Goal: Information Seeking & Learning: Learn about a topic

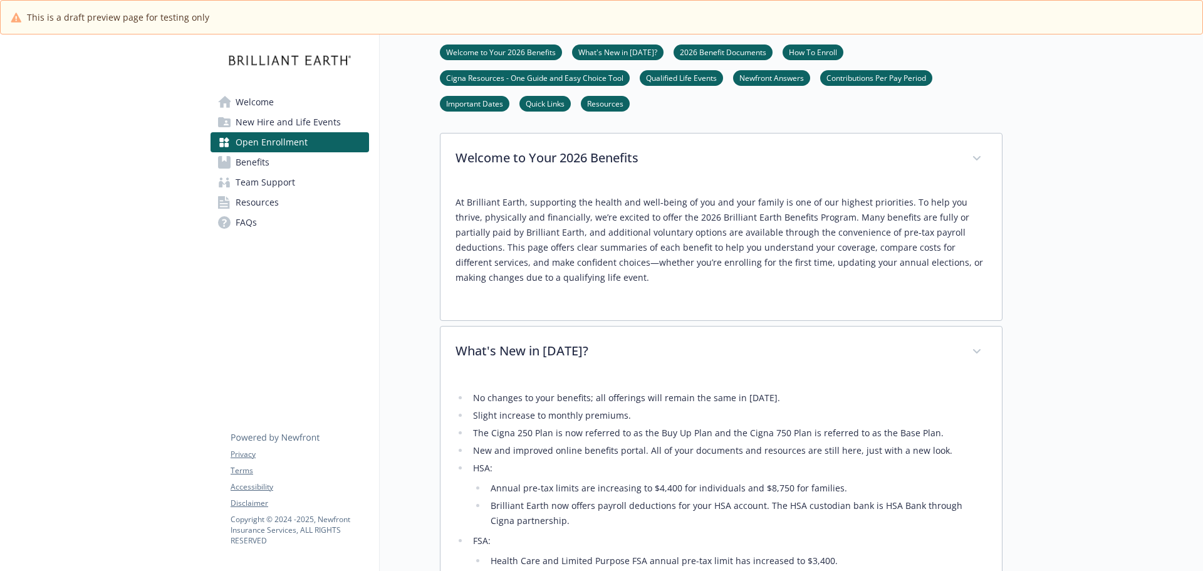
scroll to position [376, 0]
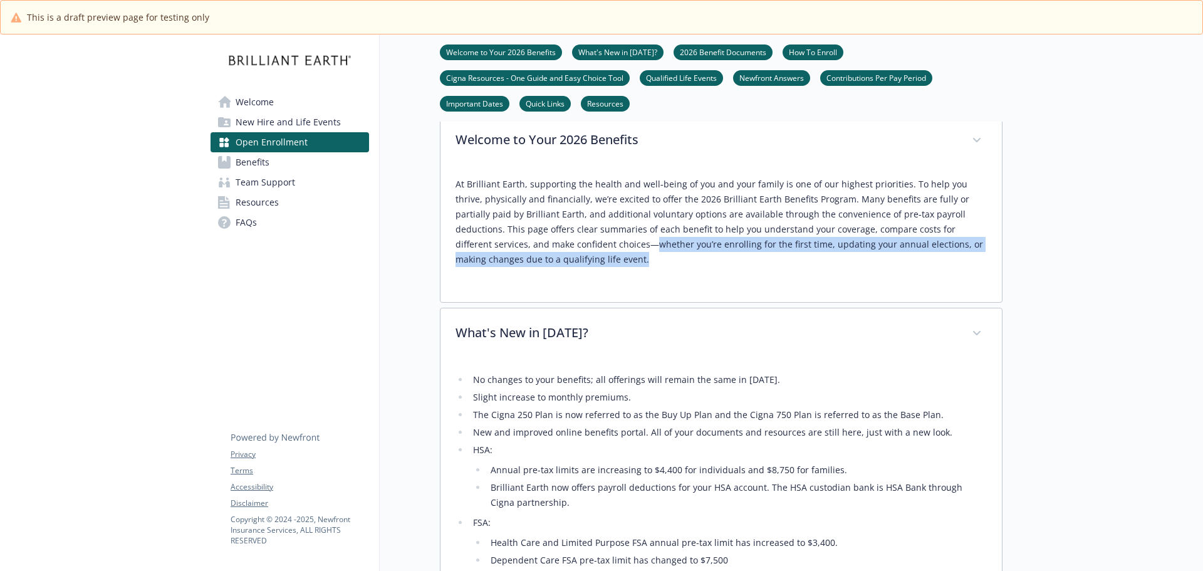
drag, startPoint x: 517, startPoint y: 291, endPoint x: 537, endPoint y: 286, distance: 20.1
click at [537, 267] on p "At Brilliant Earth, supporting the health and well‑being of you and your family…" at bounding box center [720, 222] width 531 height 90
click at [660, 267] on p "At Brilliant Earth, supporting the health and well‑being of you and your family…" at bounding box center [720, 222] width 531 height 90
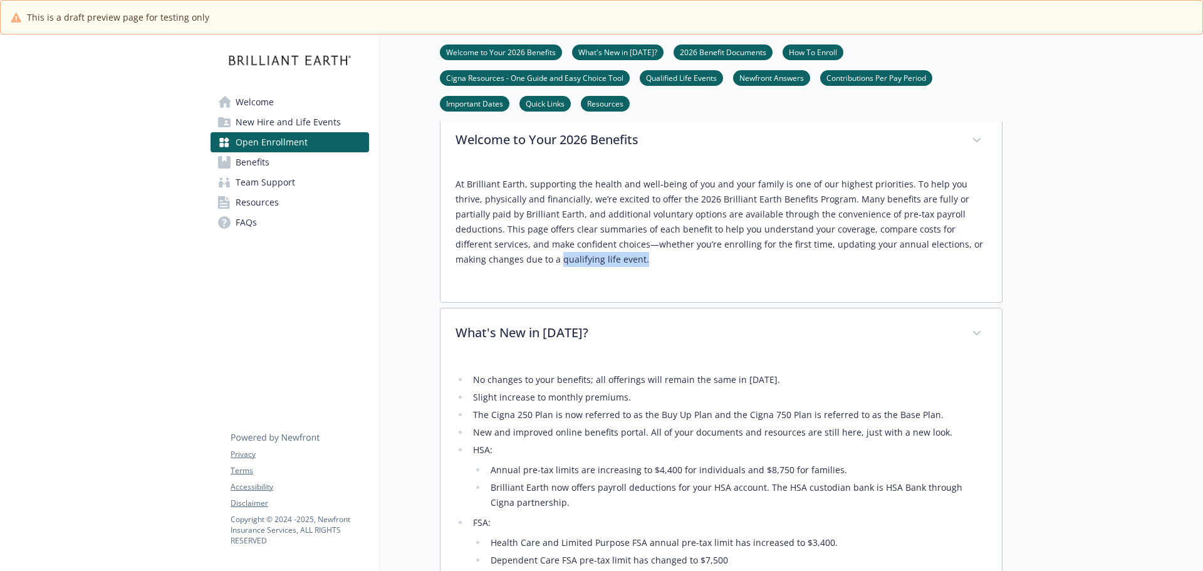
drag, startPoint x: 544, startPoint y: 290, endPoint x: 453, endPoint y: 296, distance: 91.1
click at [453, 296] on div "At Brilliant Earth, supporting the health and well‑being of you and your family…" at bounding box center [720, 234] width 561 height 135
click at [695, 267] on p "At Brilliant Earth, supporting the health and well‑being of you and your family…" at bounding box center [720, 222] width 531 height 90
drag, startPoint x: 705, startPoint y: 280, endPoint x: 592, endPoint y: 280, distance: 112.8
click at [593, 267] on p "At Brilliant Earth, supporting the health and well‑being of you and your family…" at bounding box center [720, 222] width 531 height 90
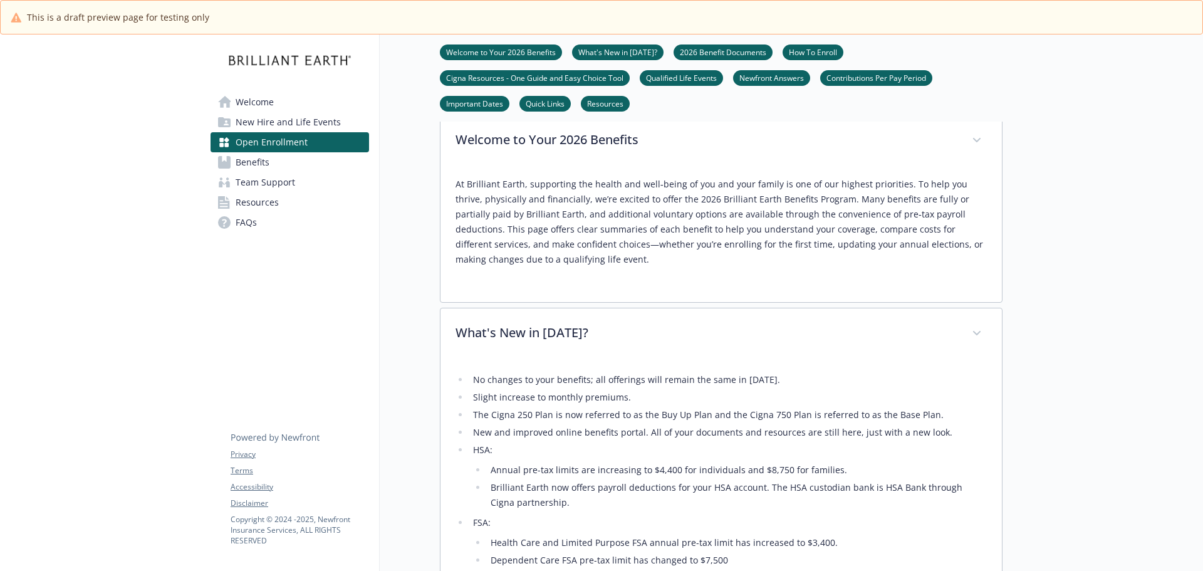
click at [748, 287] on div "At Brilliant Earth, supporting the health and well‑being of you and your family…" at bounding box center [720, 227] width 531 height 120
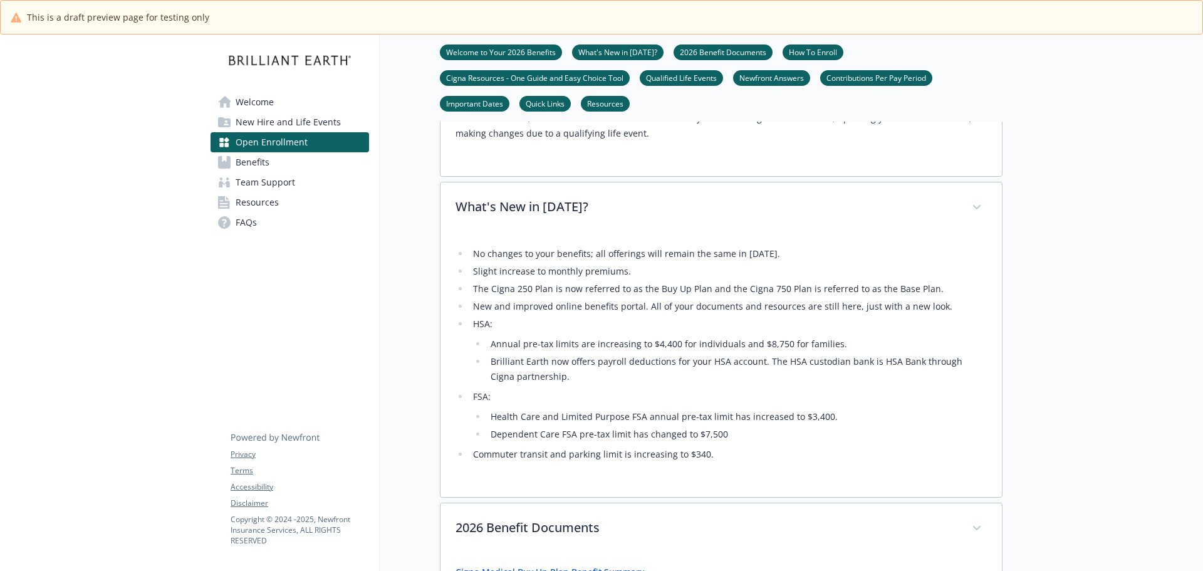
scroll to position [501, 0]
drag, startPoint x: 722, startPoint y: 494, endPoint x: 750, endPoint y: 472, distance: 35.2
click at [468, 462] on ul "No changes to your benefits; all offerings will remain the same in 2026. Slight…" at bounding box center [720, 355] width 531 height 216
drag, startPoint x: 729, startPoint y: 470, endPoint x: 497, endPoint y: 465, distance: 231.2
click at [497, 442] on li "Dependent Care FSA pre-tax limit has changed to $7,500" at bounding box center [737, 434] width 500 height 15
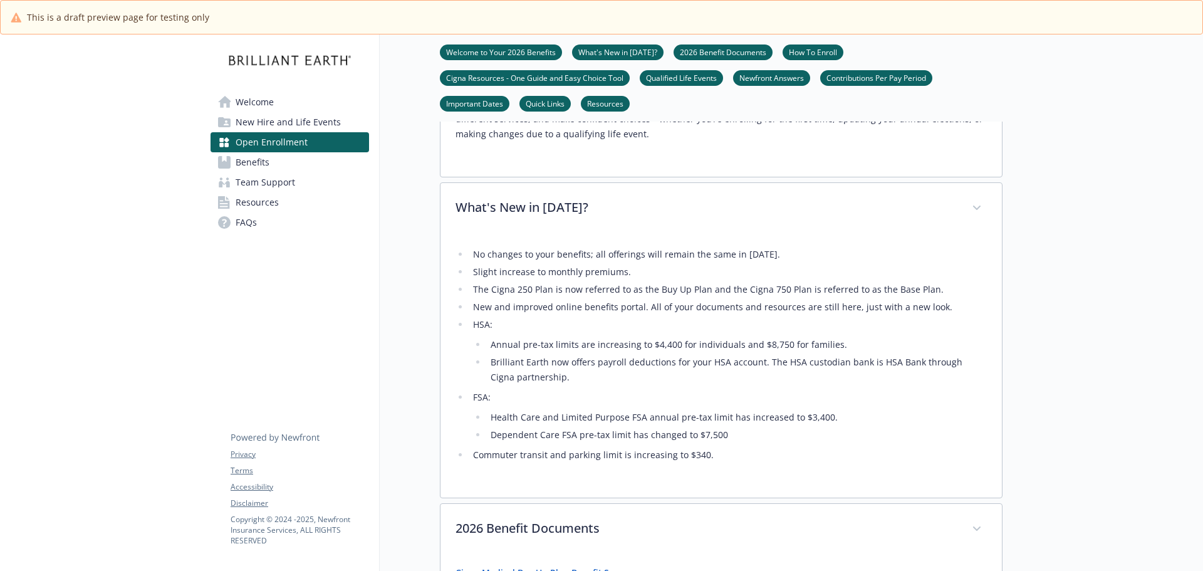
click at [816, 425] on li "Health Care and Limited Purpose FSA annual pre-tax limit has increased to $3,40…" at bounding box center [737, 417] width 500 height 15
drag, startPoint x: 821, startPoint y: 457, endPoint x: 750, endPoint y: 457, distance: 71.4
click at [751, 425] on li "Health Care and Limited Purpose FSA annual pre-tax limit has increased to $3,40…" at bounding box center [737, 417] width 500 height 15
drag, startPoint x: 707, startPoint y: 487, endPoint x: 676, endPoint y: 487, distance: 31.3
click at [676, 462] on li "Commuter transit and parking limit is increasing to $340." at bounding box center [727, 454] width 517 height 15
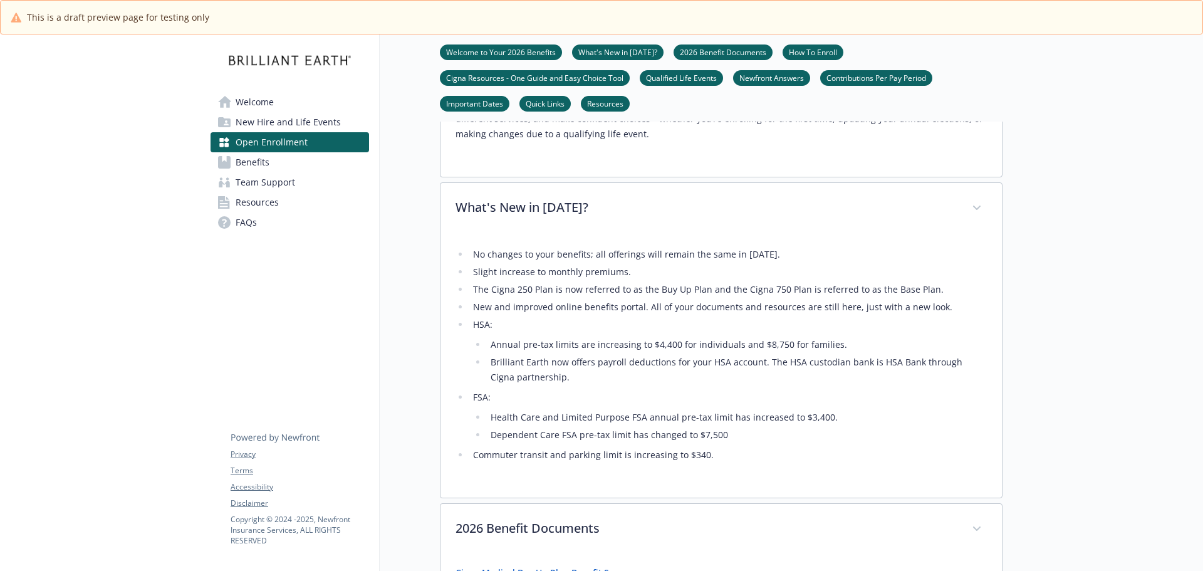
click at [843, 442] on li "Dependent Care FSA pre-tax limit has changed to $7,500" at bounding box center [737, 434] width 500 height 15
drag, startPoint x: 823, startPoint y: 457, endPoint x: 780, endPoint y: 454, distance: 42.7
click at [780, 425] on li "Health Care and Limited Purpose FSA annual pre-tax limit has increased to $3,40…" at bounding box center [737, 417] width 500 height 15
drag, startPoint x: 674, startPoint y: 497, endPoint x: 623, endPoint y: 499, distance: 50.8
click at [623, 482] on div "No changes to your benefits; all offerings will remain the same in 2026. Slight…" at bounding box center [720, 358] width 531 height 248
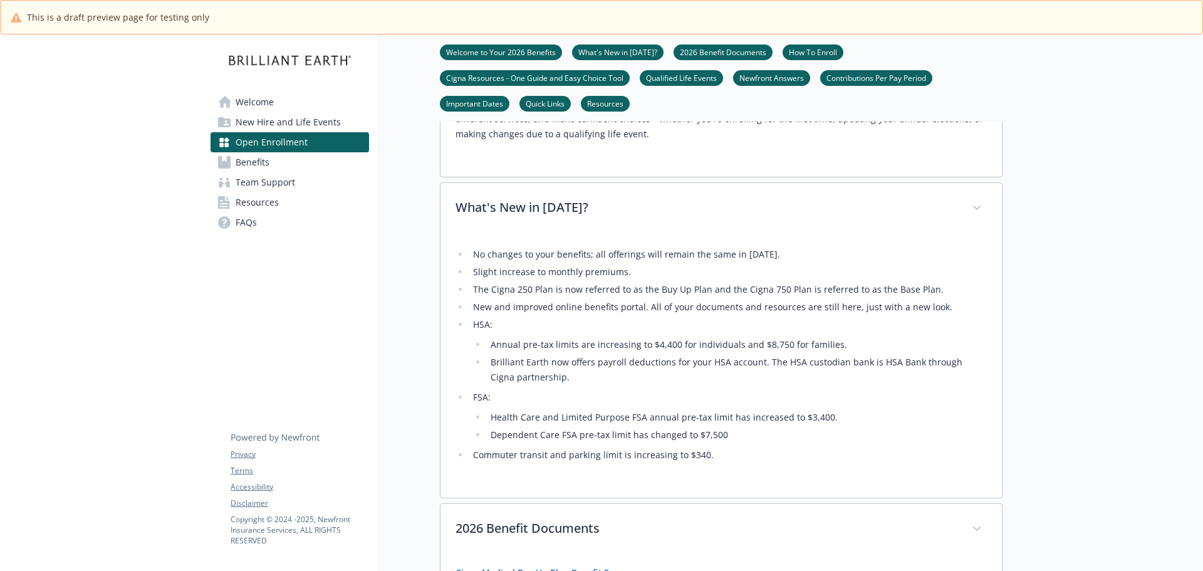
click at [523, 482] on div "No changes to your benefits; all offerings will remain the same in 2026. Slight…" at bounding box center [720, 358] width 531 height 248
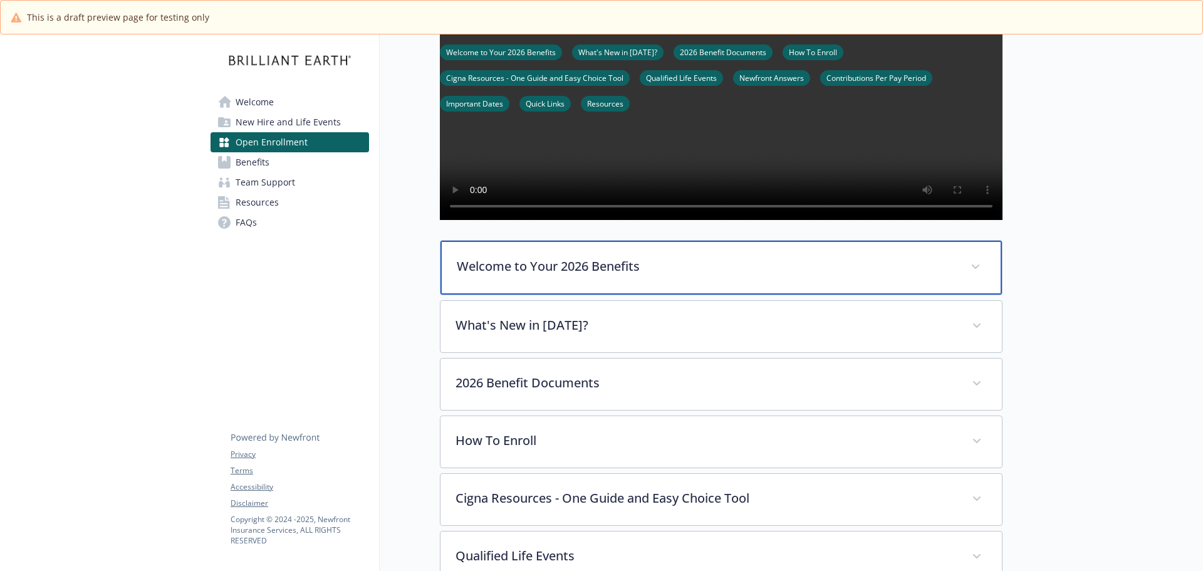
click at [678, 276] on p "Welcome to Your 2026 Benefits" at bounding box center [706, 266] width 499 height 19
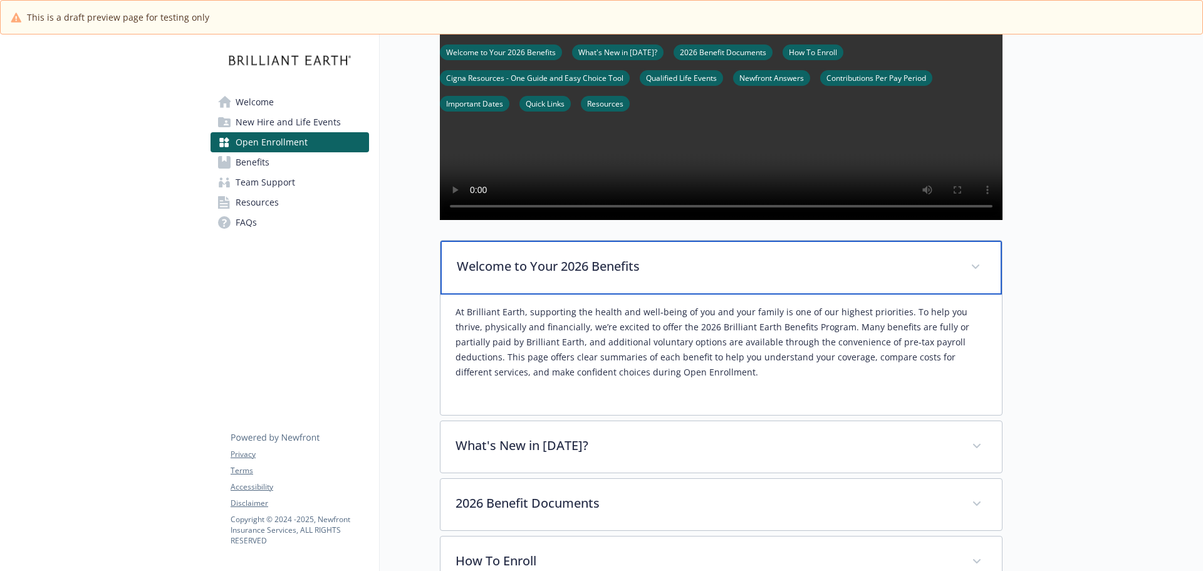
scroll to position [376, 0]
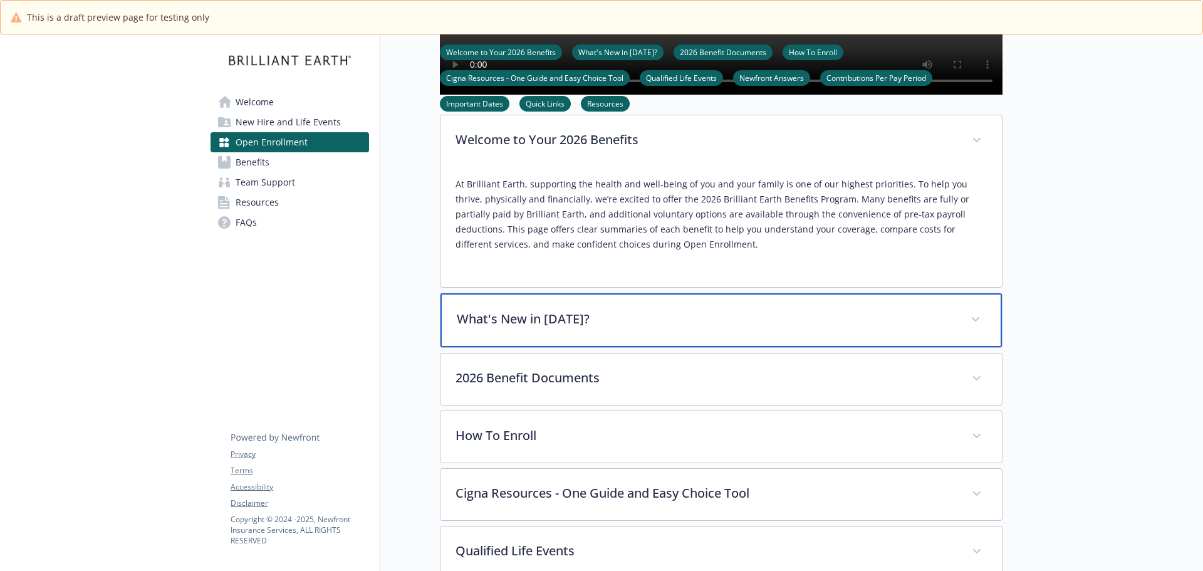
click at [692, 328] on p "What's New in [DATE]?" at bounding box center [706, 318] width 499 height 19
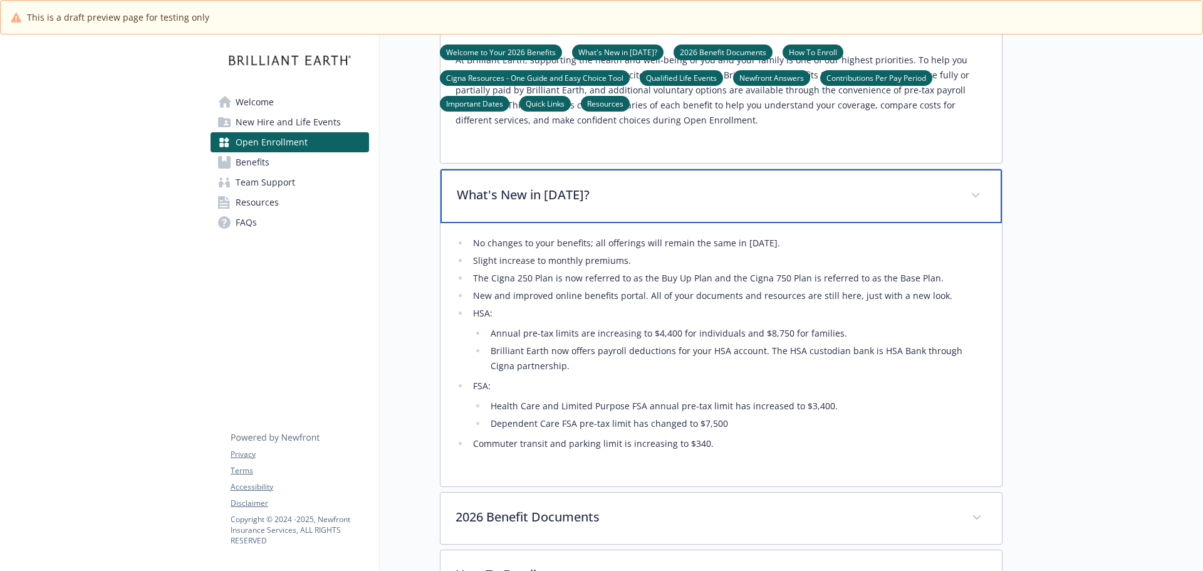
scroll to position [564, 0]
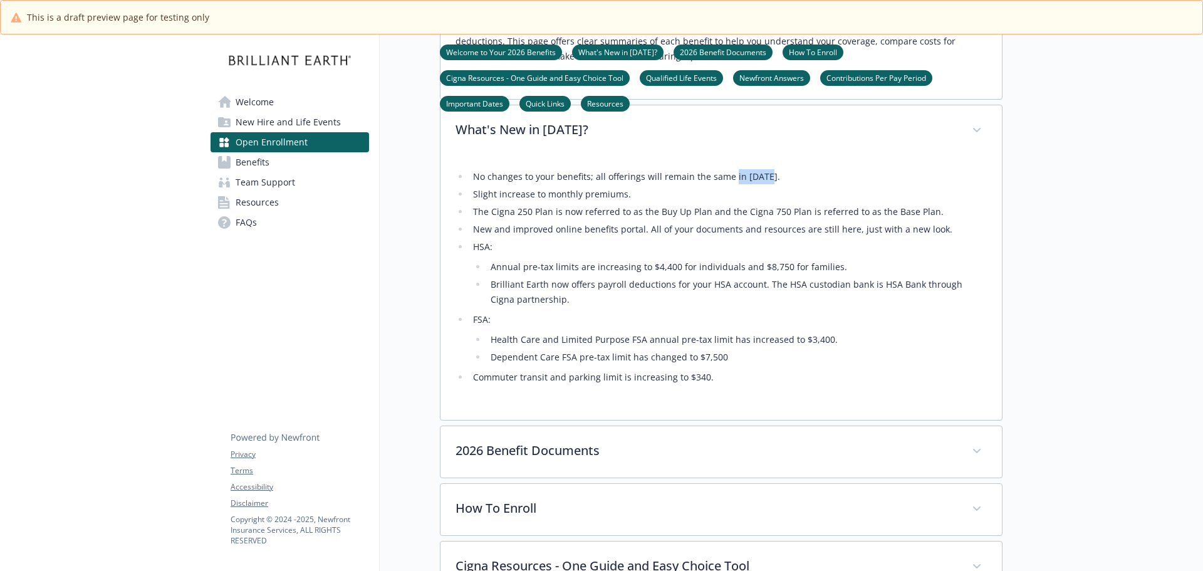
drag, startPoint x: 767, startPoint y: 216, endPoint x: 729, endPoint y: 216, distance: 37.6
click at [729, 184] on li "No changes to your benefits; all offerings will remain the same in 2026." at bounding box center [727, 176] width 517 height 15
click at [727, 202] on li "Slight increase to monthly premiums." at bounding box center [727, 194] width 517 height 15
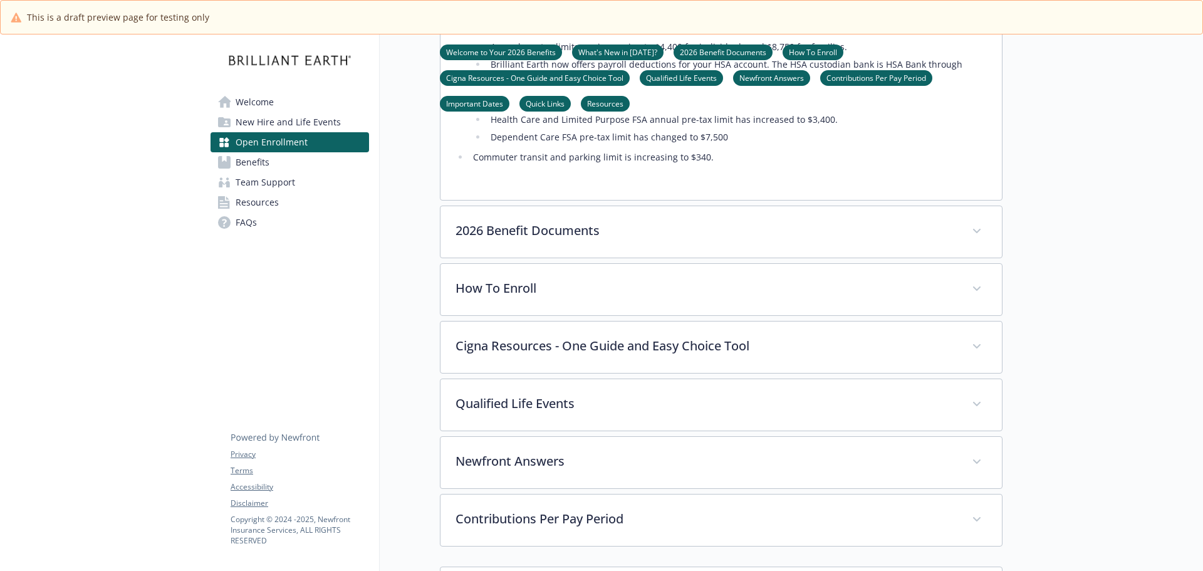
scroll to position [814, 0]
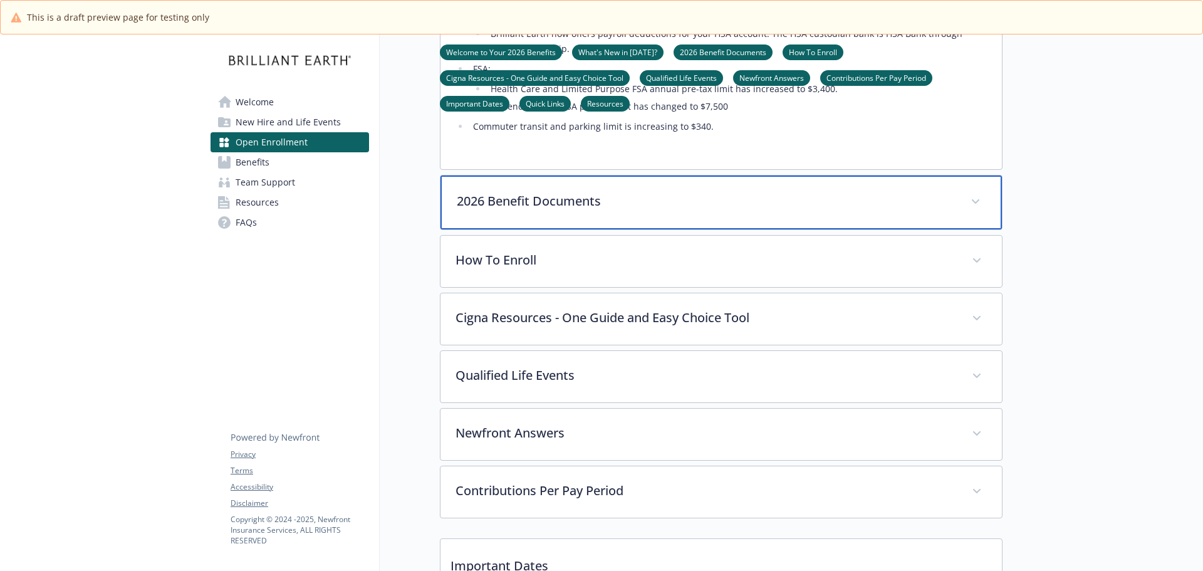
click at [744, 229] on div "2026 Benefit Documents" at bounding box center [720, 202] width 561 height 54
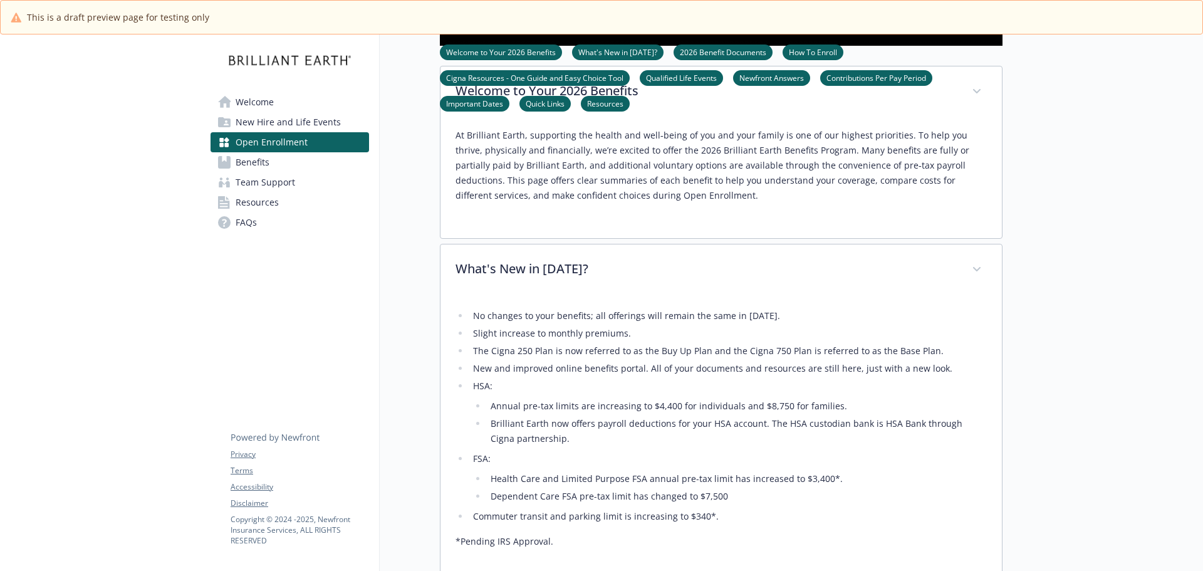
scroll to position [439, 0]
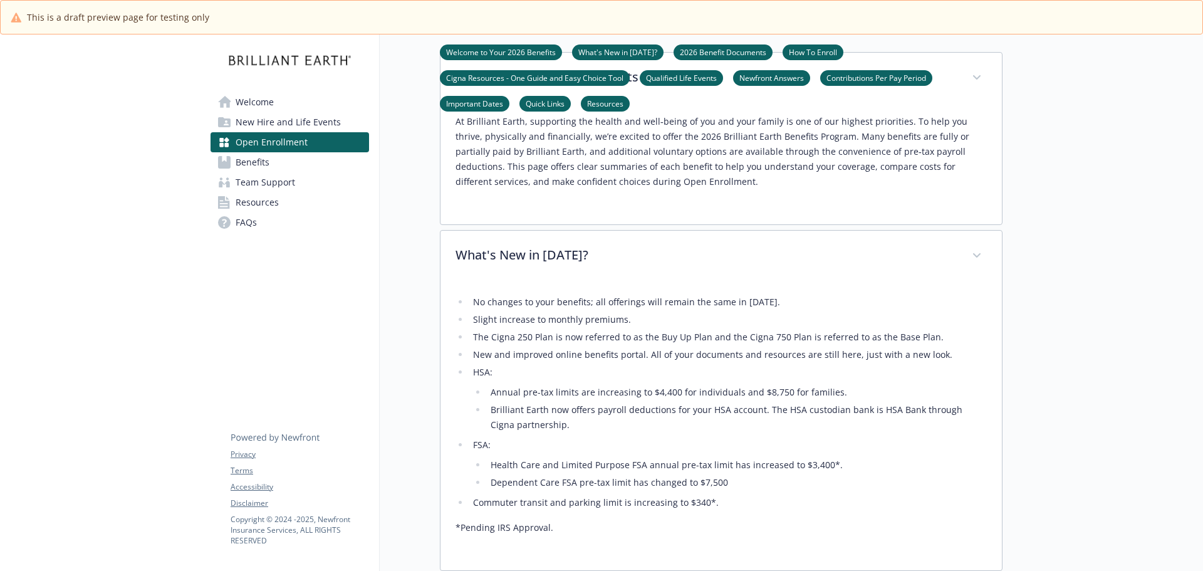
click at [699, 362] on li "New and improved online benefits portal. All of your documents and resources ar…" at bounding box center [727, 354] width 517 height 15
click at [918, 345] on li "The Cigna 250 Plan is now referred to as the Buy Up Plan and the Cigna 750 Plan…" at bounding box center [727, 337] width 517 height 15
drag, startPoint x: 878, startPoint y: 376, endPoint x: 588, endPoint y: 378, distance: 290.7
click at [588, 345] on li "The Cigna 250 Plan is now referred to as the Buy Up Plan and the Cigna 750 Plan…" at bounding box center [727, 337] width 517 height 15
click at [611, 345] on li "The Cigna 250 Plan is now referred to as the Buy Up Plan and the Cigna 750 Plan…" at bounding box center [727, 337] width 517 height 15
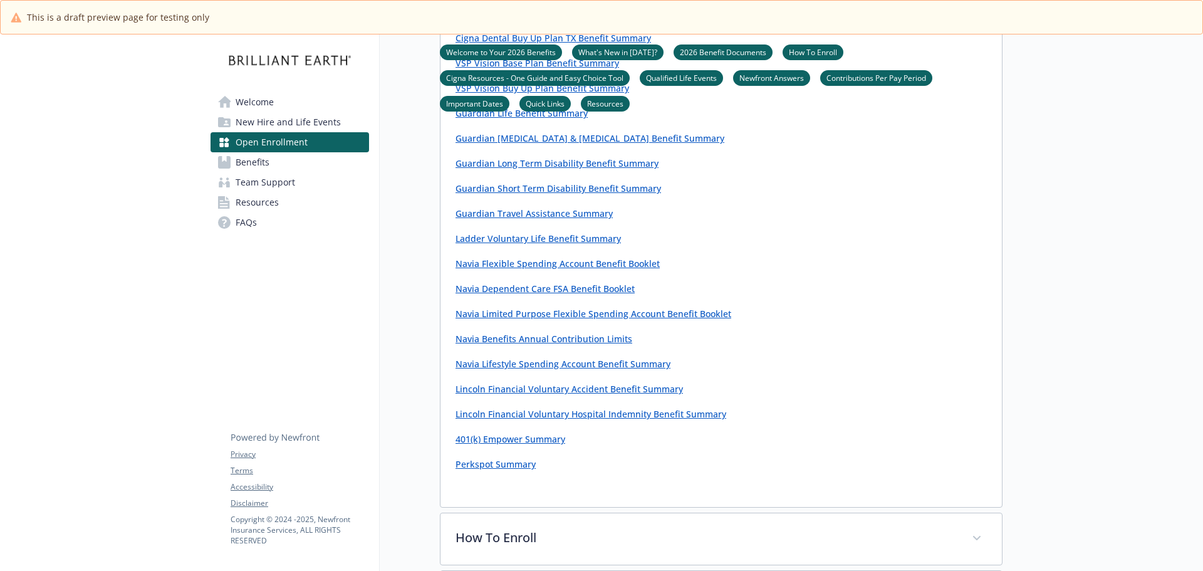
scroll to position [1316, 0]
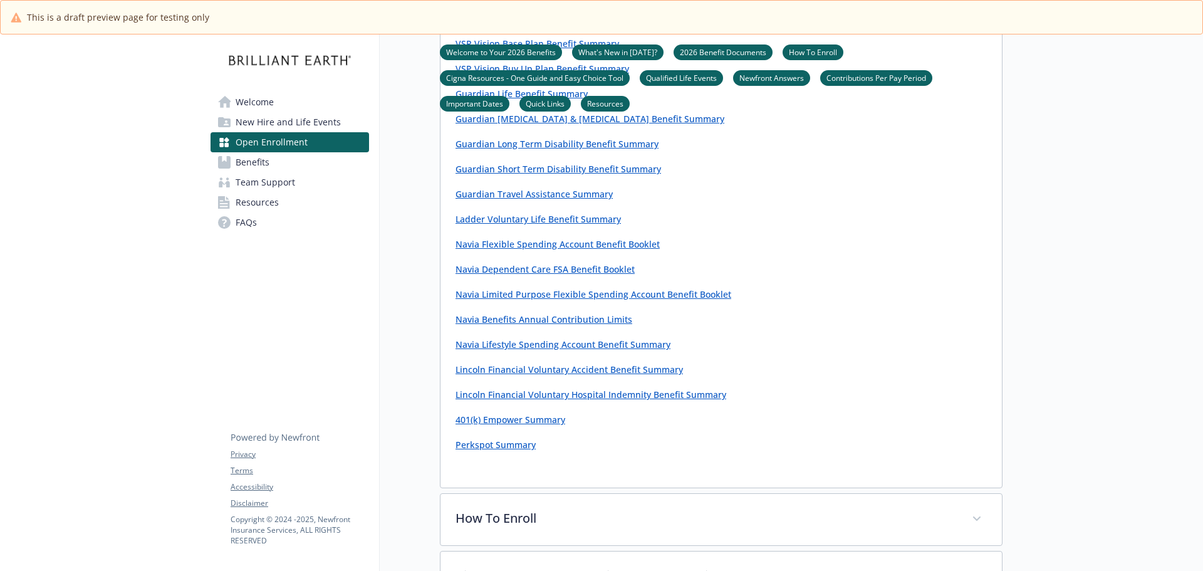
click at [522, 325] on link "Navia Benefits Annual Contribution Limits" at bounding box center [543, 319] width 177 height 12
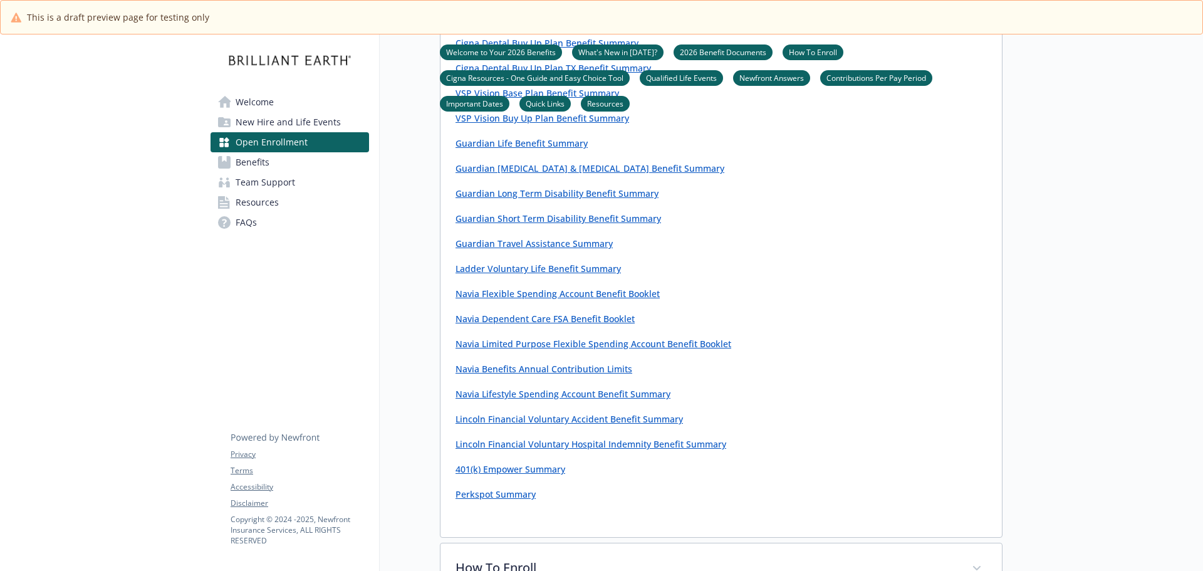
scroll to position [1190, 0]
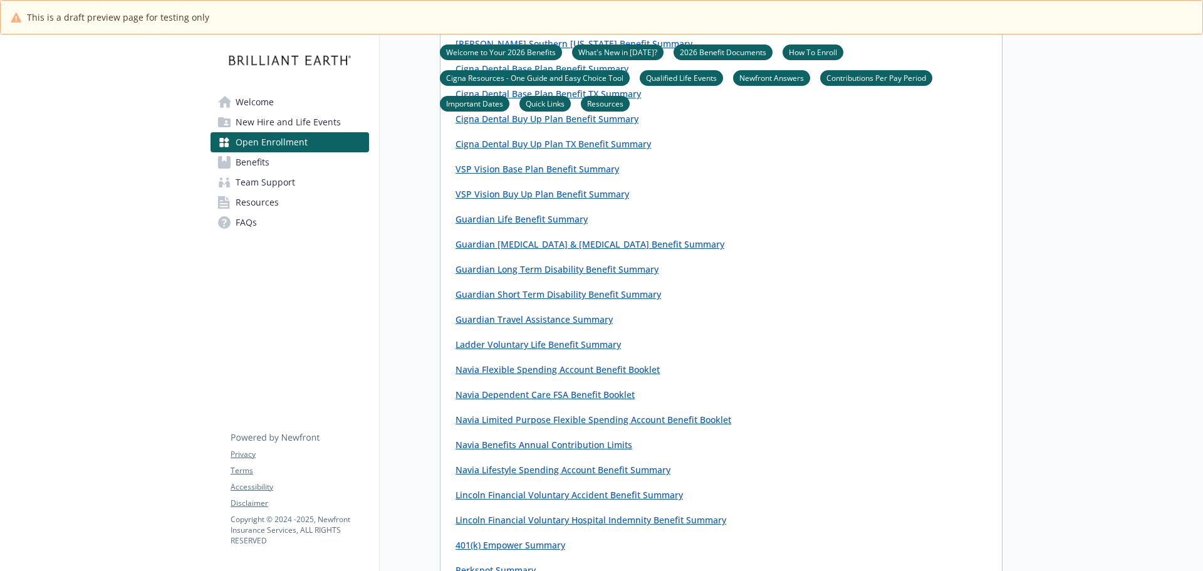
click at [546, 425] on link "Navia Limited Purpose Flexible Spending Account Benefit Booklet" at bounding box center [593, 419] width 276 height 12
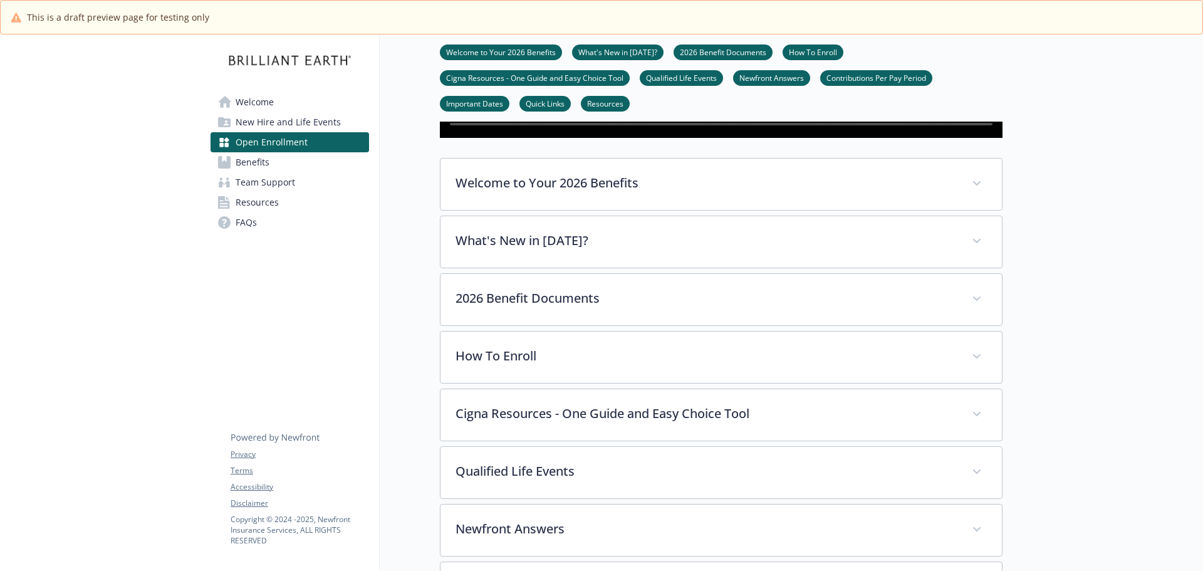
scroll to position [439, 0]
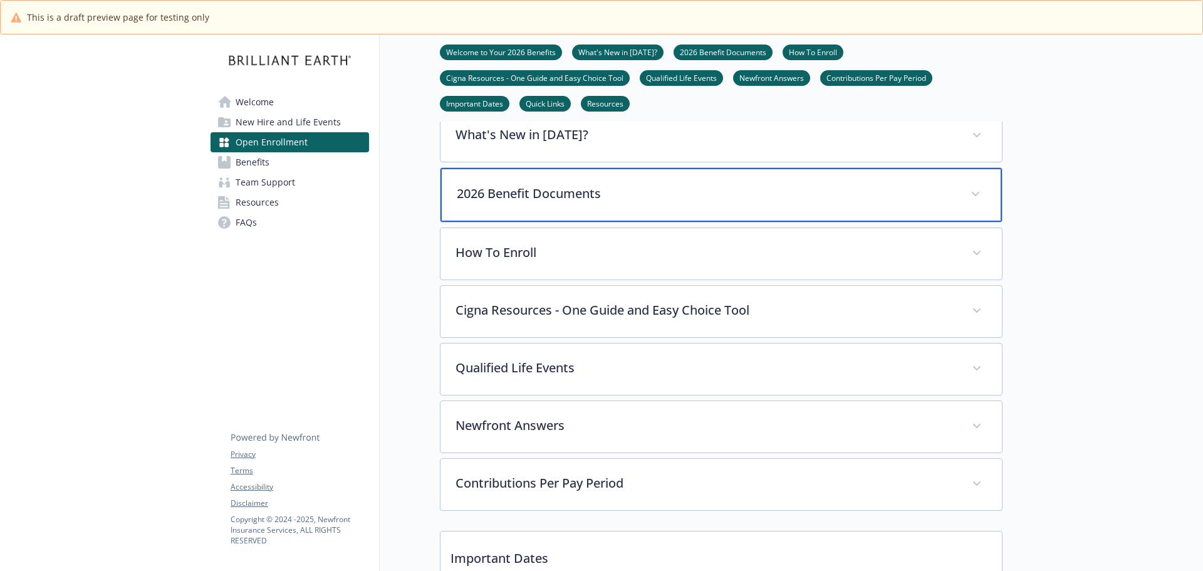
drag, startPoint x: 580, startPoint y: 218, endPoint x: 586, endPoint y: 221, distance: 6.7
click at [581, 218] on div "2026 Benefit Documents" at bounding box center [720, 195] width 561 height 54
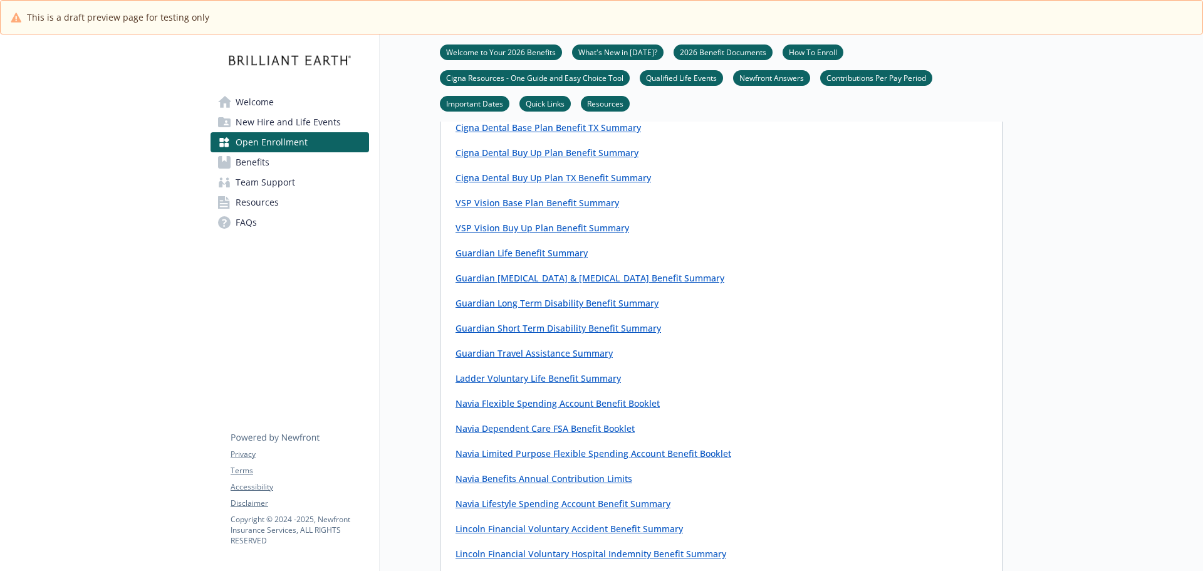
scroll to position [814, 0]
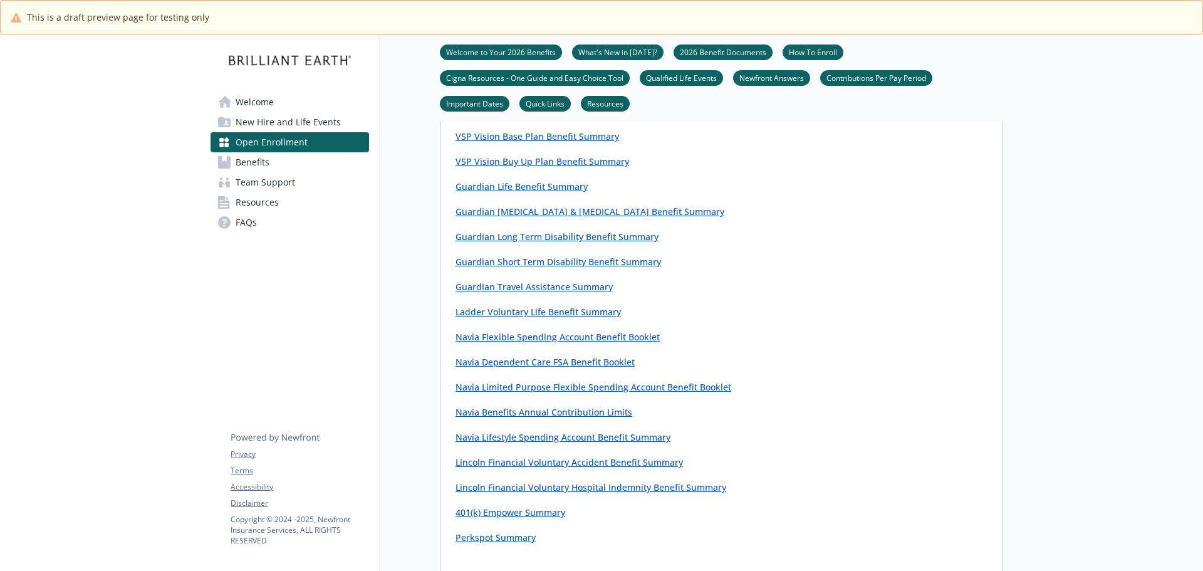
click at [614, 443] on link "Navia Lifestyle Spending Account Benefit Summary" at bounding box center [562, 437] width 215 height 12
click at [554, 443] on link "Navia Lifestyle Spending Account Benefit Summary" at bounding box center [562, 437] width 215 height 12
click at [521, 393] on link "Navia Limited Purpose Flexible Spending Account Benefit Booklet" at bounding box center [593, 387] width 276 height 12
click at [537, 368] on link "Navia Dependent Care FSA Benefit Booklet" at bounding box center [544, 362] width 179 height 12
click at [565, 217] on link "Guardian [MEDICAL_DATA] & [MEDICAL_DATA] Benefit Summary" at bounding box center [589, 211] width 269 height 12
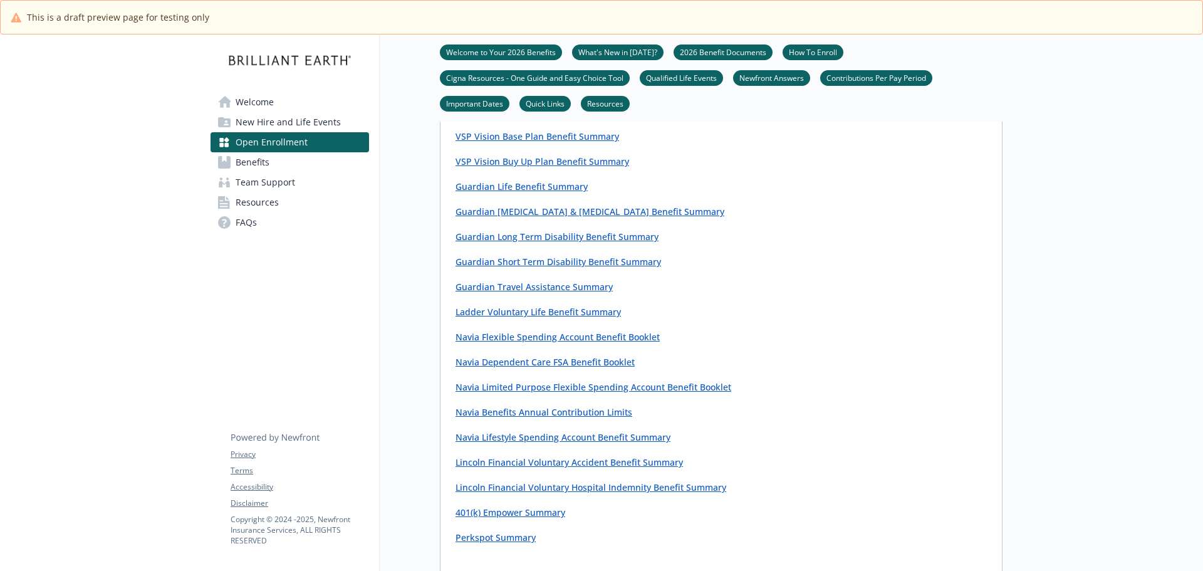
click at [491, 164] on div "Cigna Medical Base Plan Benefit Summary Cigna Medical Buy Up Plan Benefit Summa…" at bounding box center [720, 199] width 531 height 692
click at [492, 142] on link "VSP Vision Base Plan Benefit Summary" at bounding box center [537, 136] width 164 height 12
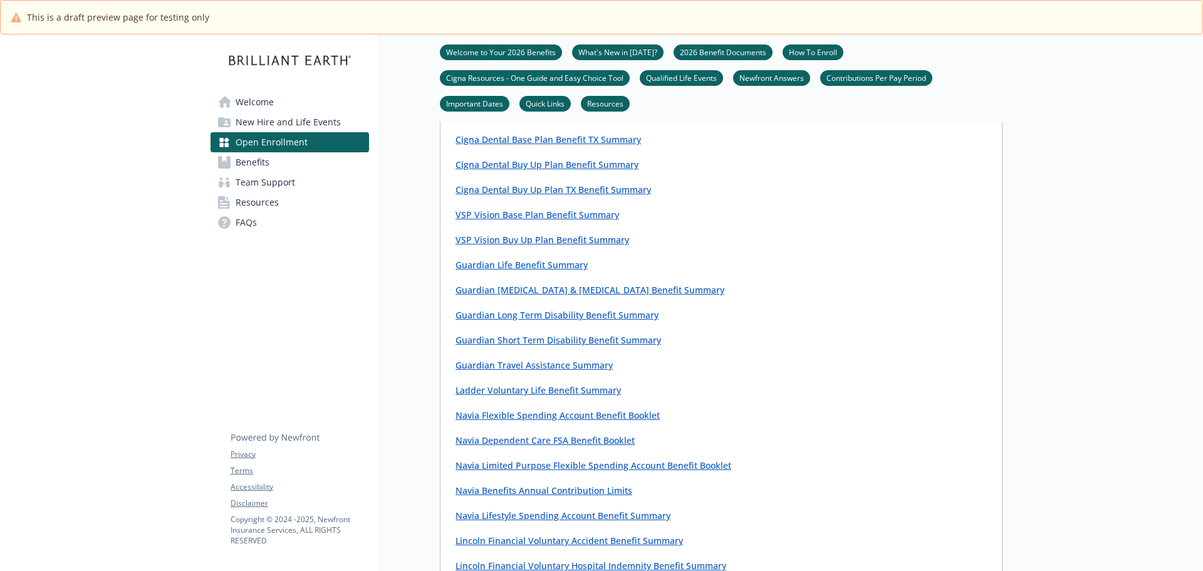
scroll to position [627, 0]
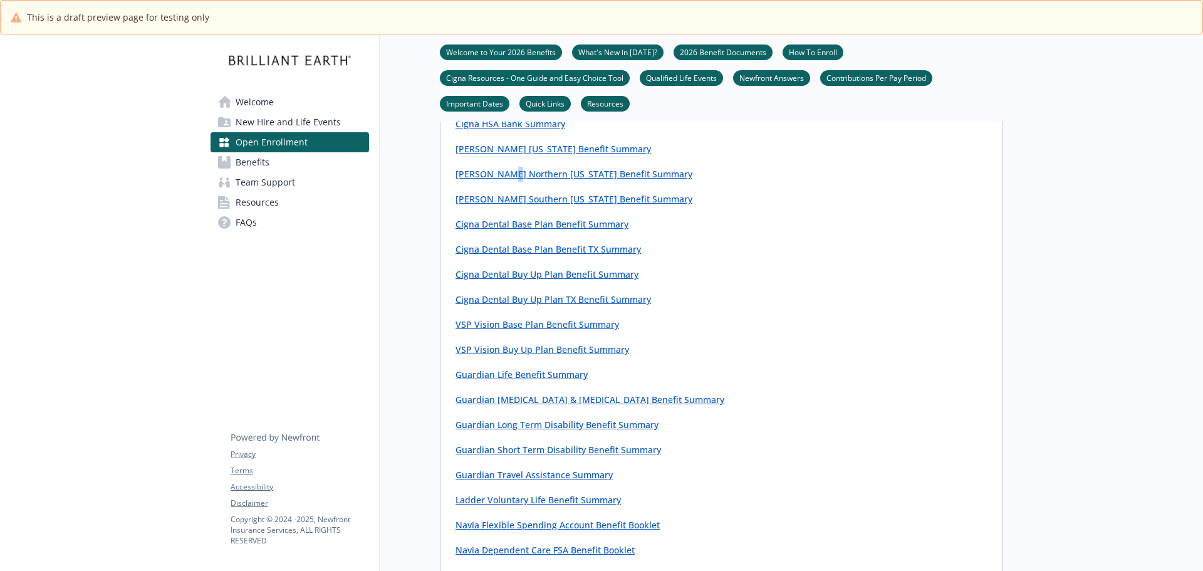
click at [506, 182] on p "[PERSON_NAME] Northern [US_STATE] Benefit Summary" at bounding box center [720, 174] width 531 height 15
click at [506, 180] on link "Kaiser Northern California Benefit Summary" at bounding box center [573, 174] width 237 height 12
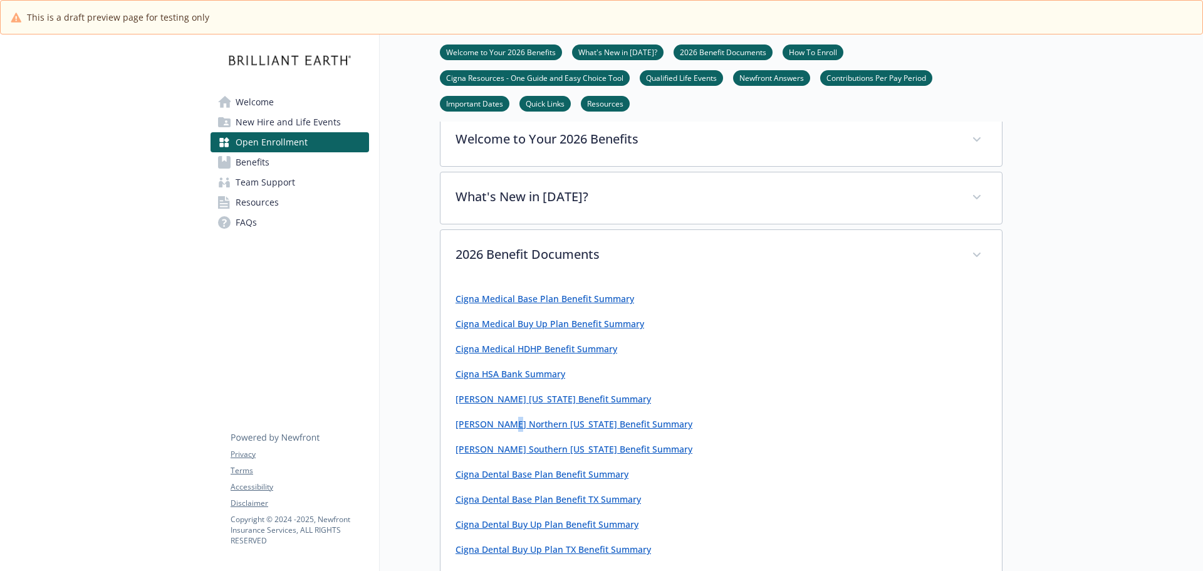
scroll to position [376, 0]
click at [526, 305] on link "Cigna Medical Base Plan Benefit Summary" at bounding box center [544, 299] width 179 height 12
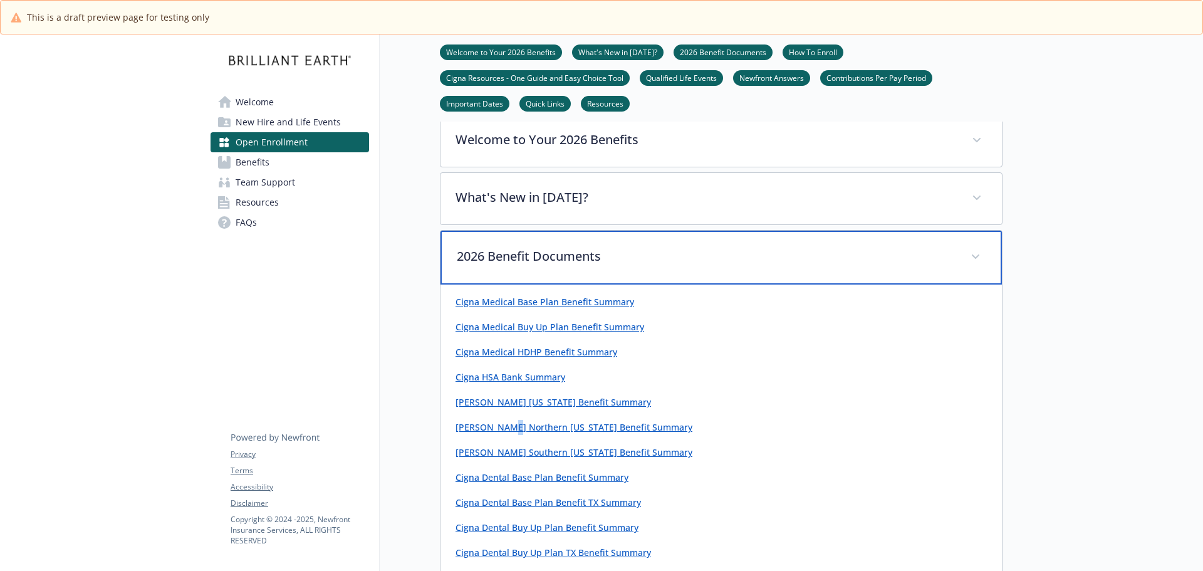
click at [965, 284] on div "2026 Benefit Documents" at bounding box center [720, 258] width 561 height 54
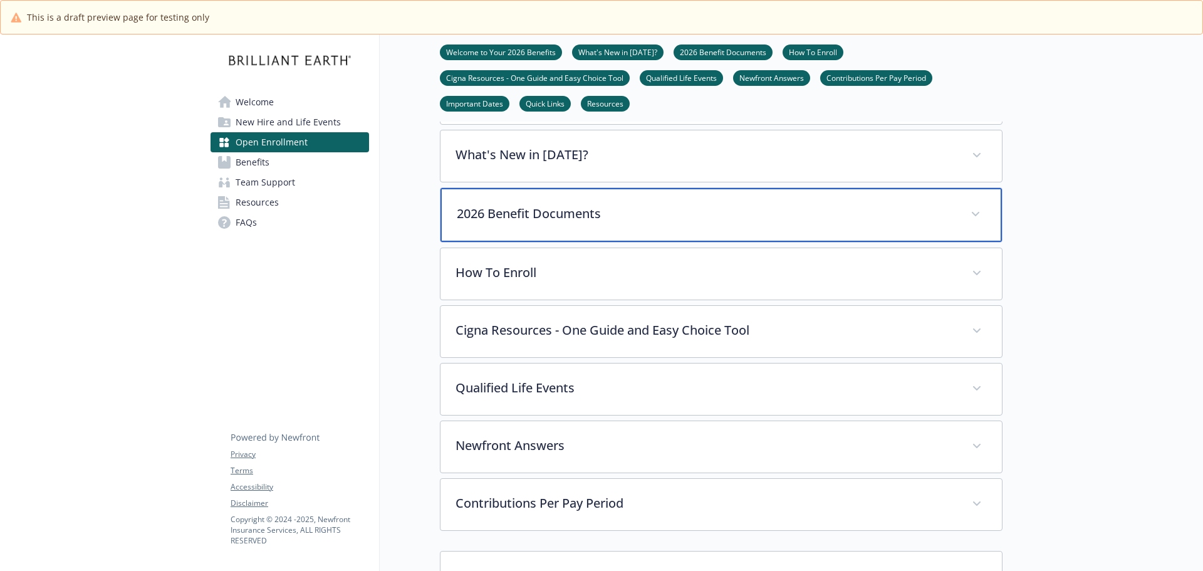
scroll to position [564, 0]
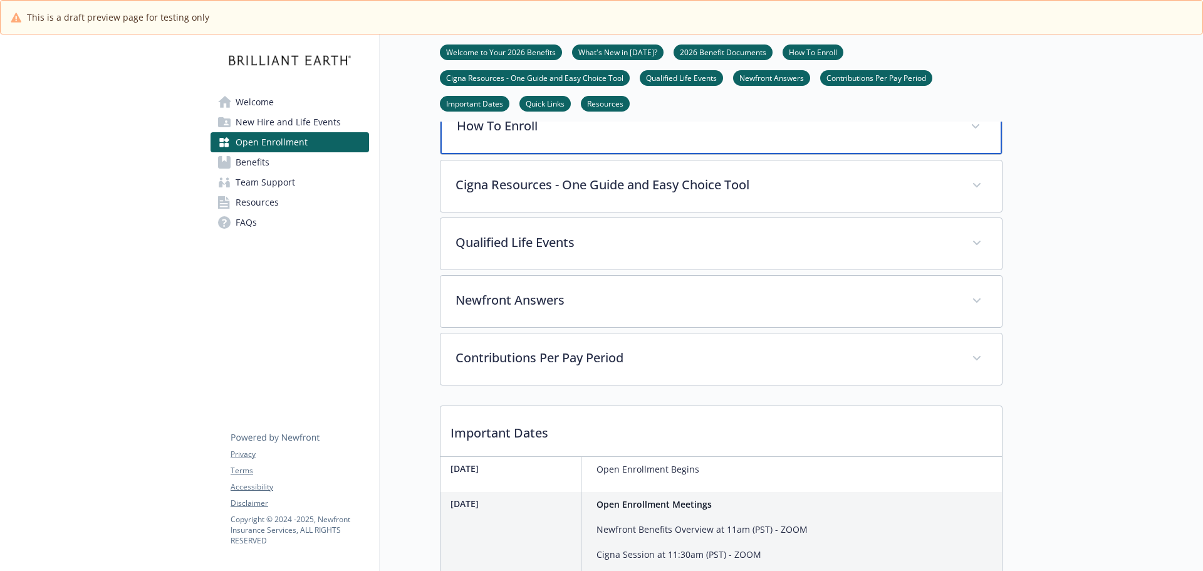
click at [722, 135] on p "How To Enroll" at bounding box center [706, 126] width 499 height 19
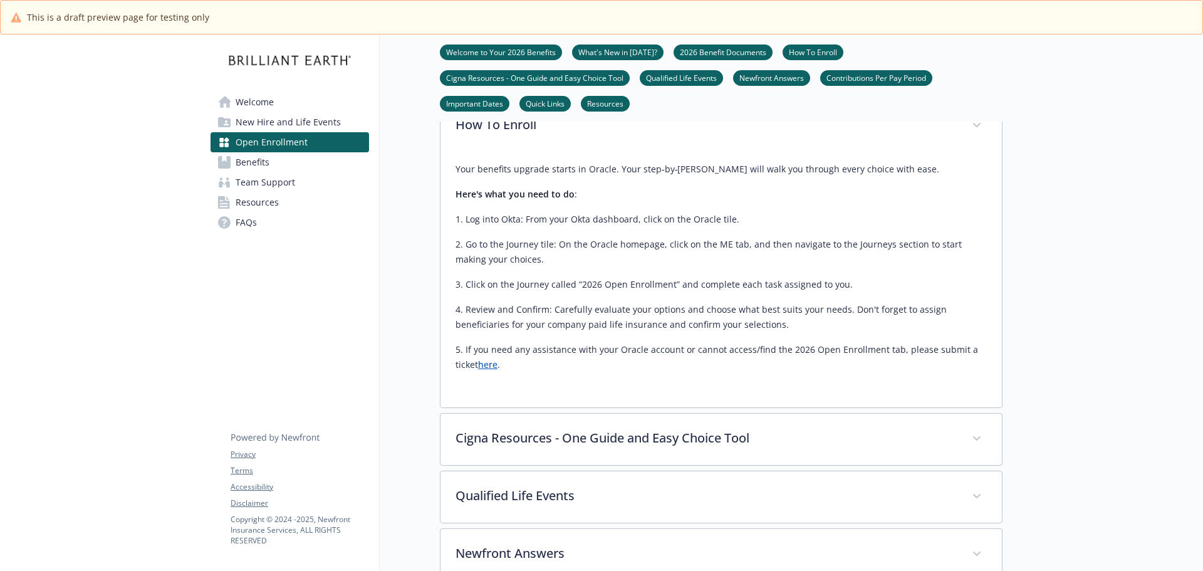
click at [486, 370] on link "here" at bounding box center [487, 364] width 19 height 12
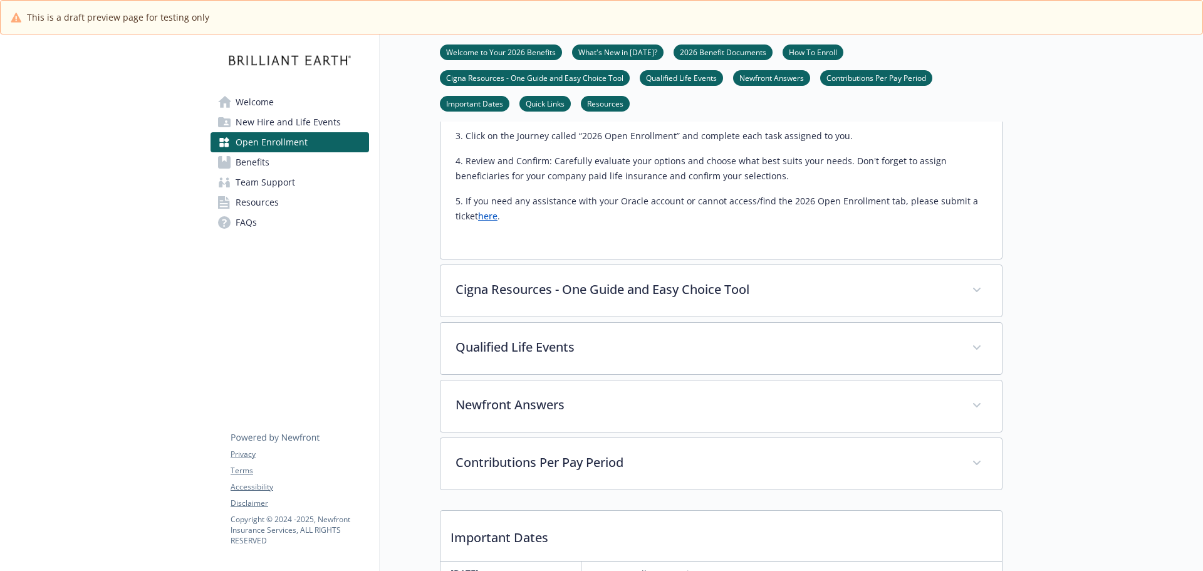
scroll to position [752, 0]
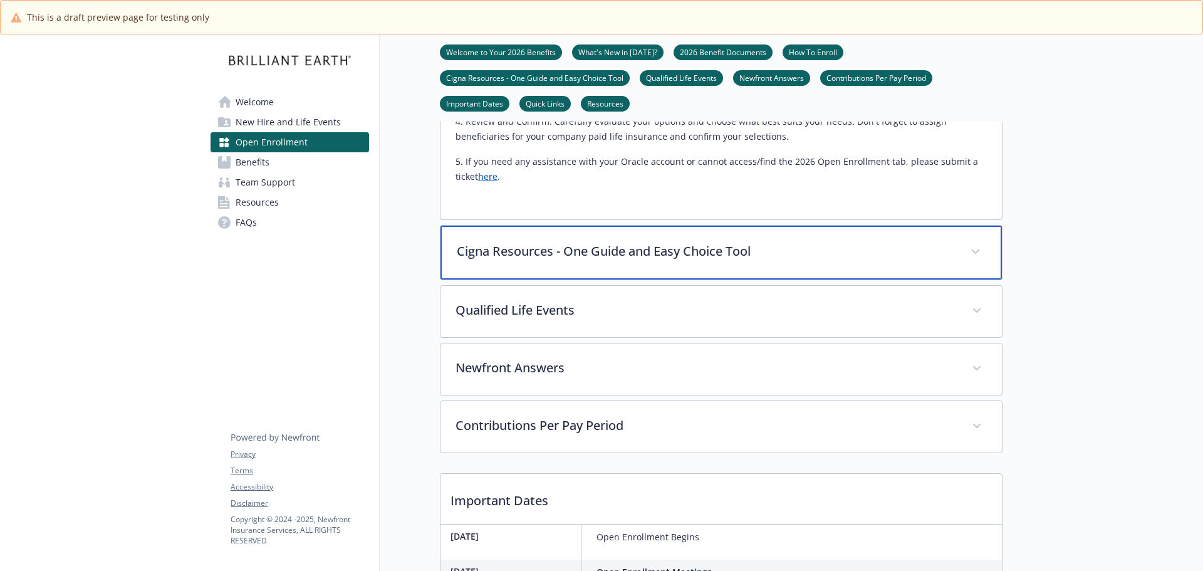
click at [672, 261] on p "Cigna Resources - One Guide and Easy Choice Tool" at bounding box center [706, 251] width 499 height 19
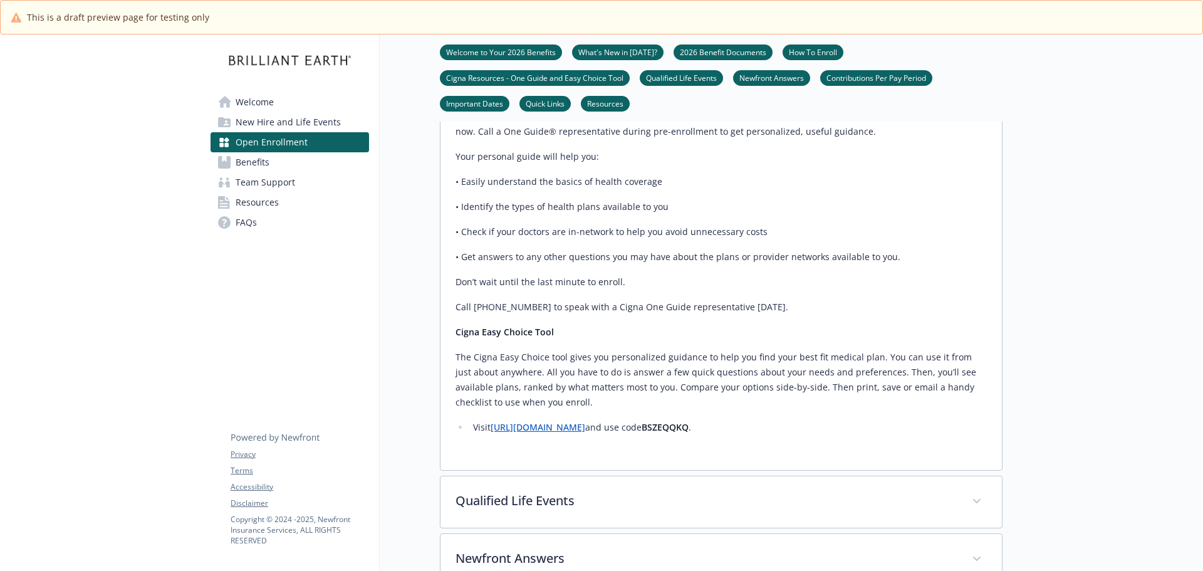
scroll to position [1002, 0]
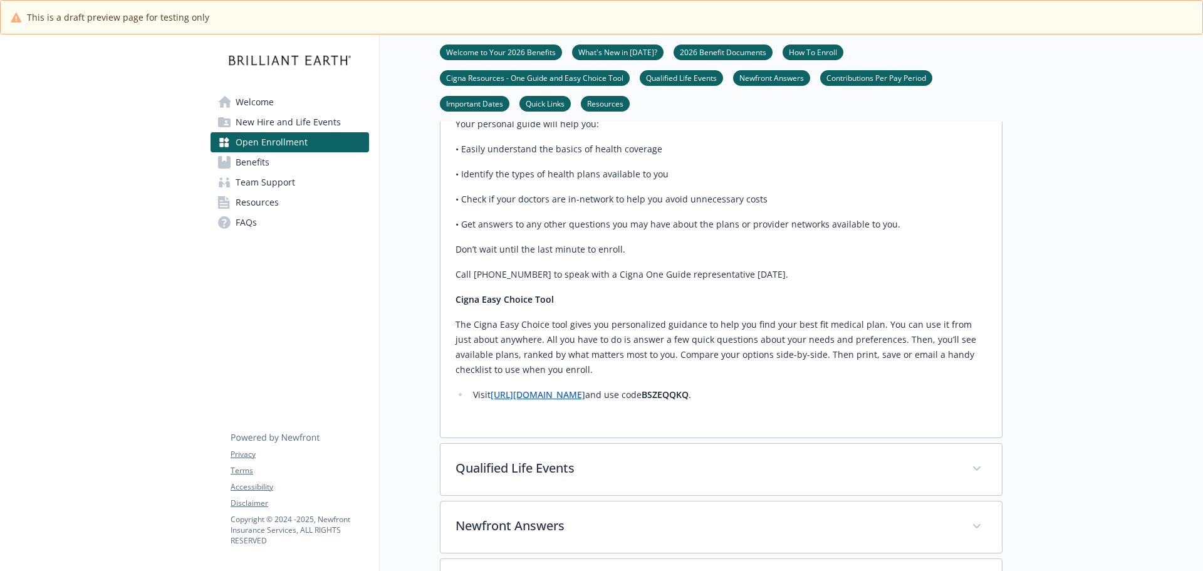
click at [584, 402] on div "Cigna One Guide We understand how confusing and overwhelming it can be to revie…" at bounding box center [720, 219] width 531 height 366
click at [582, 400] on link "https://decisionsupport.cigna.com/" at bounding box center [538, 394] width 95 height 12
drag, startPoint x: 741, startPoint y: 431, endPoint x: 698, endPoint y: 432, distance: 43.2
click at [689, 400] on strong "BSZEQQKQ" at bounding box center [665, 394] width 47 height 12
copy strong "BSZEQQKQ"
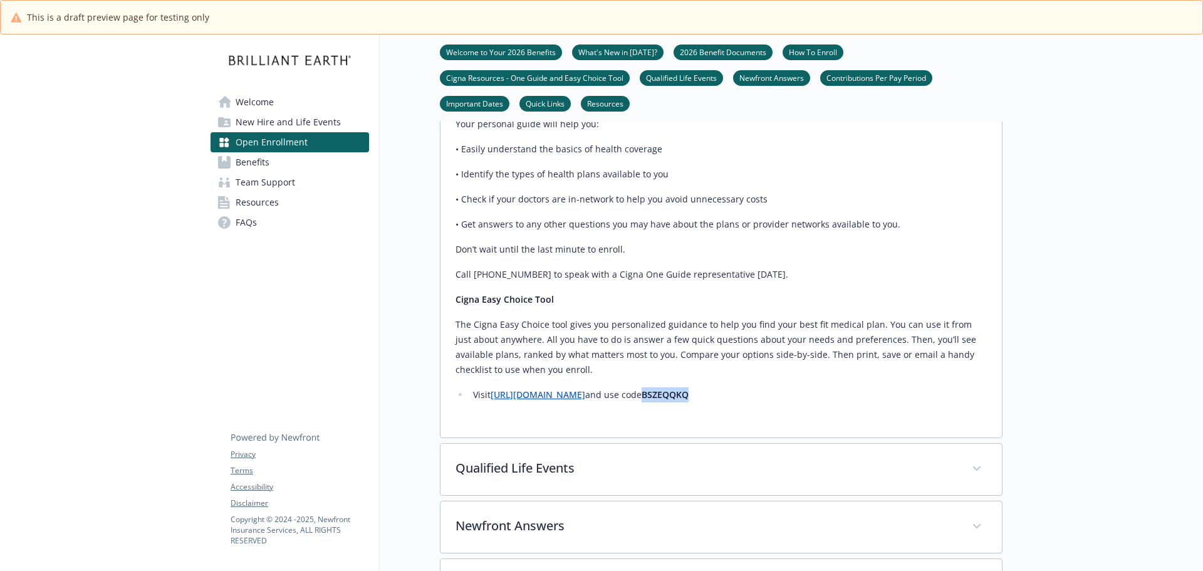
click at [761, 402] on li "Visit https://decisionsupport.cigna.com/ and use code BSZEQQKQ" at bounding box center [727, 394] width 517 height 15
click at [759, 377] on p "The Cigna Easy Choice tool gives you personalized guidance to help you find you…" at bounding box center [720, 347] width 531 height 60
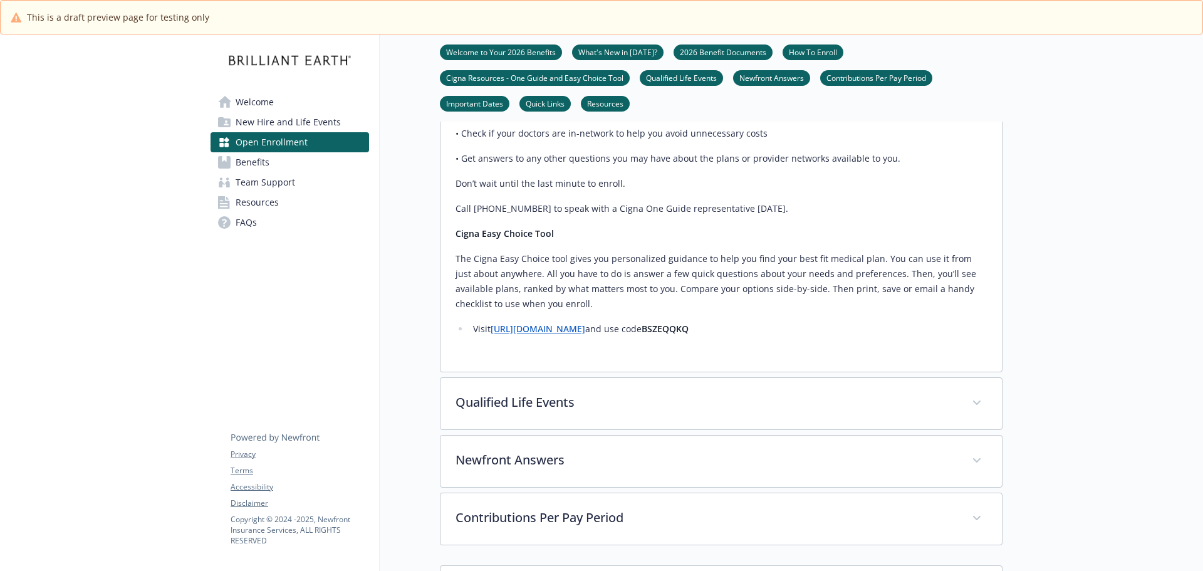
scroll to position [1128, 0]
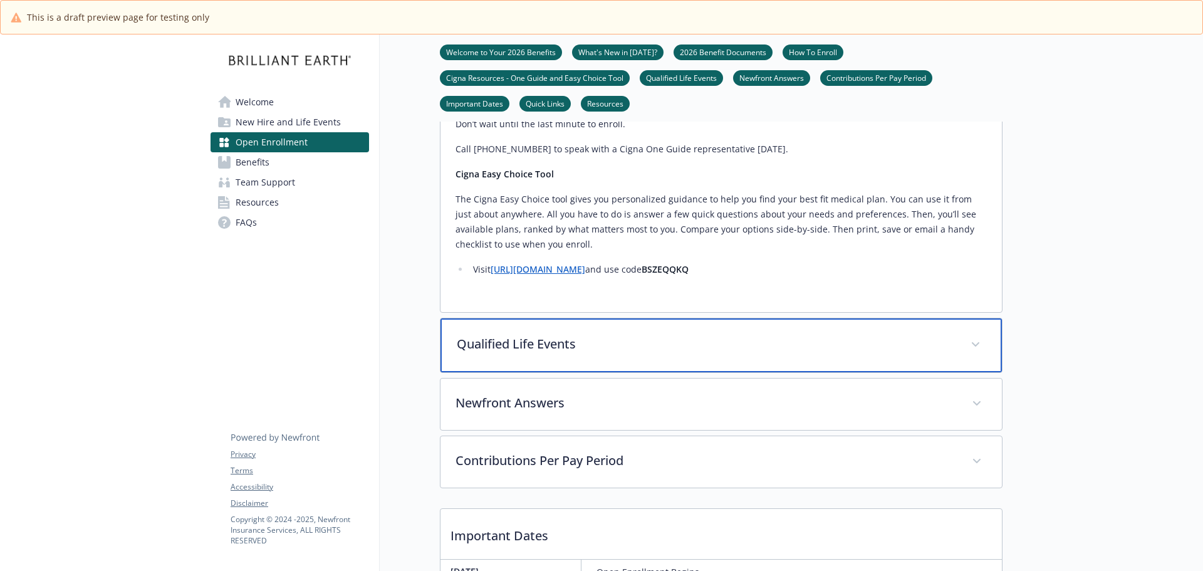
click at [726, 353] on p "Qualified Life Events" at bounding box center [706, 344] width 499 height 19
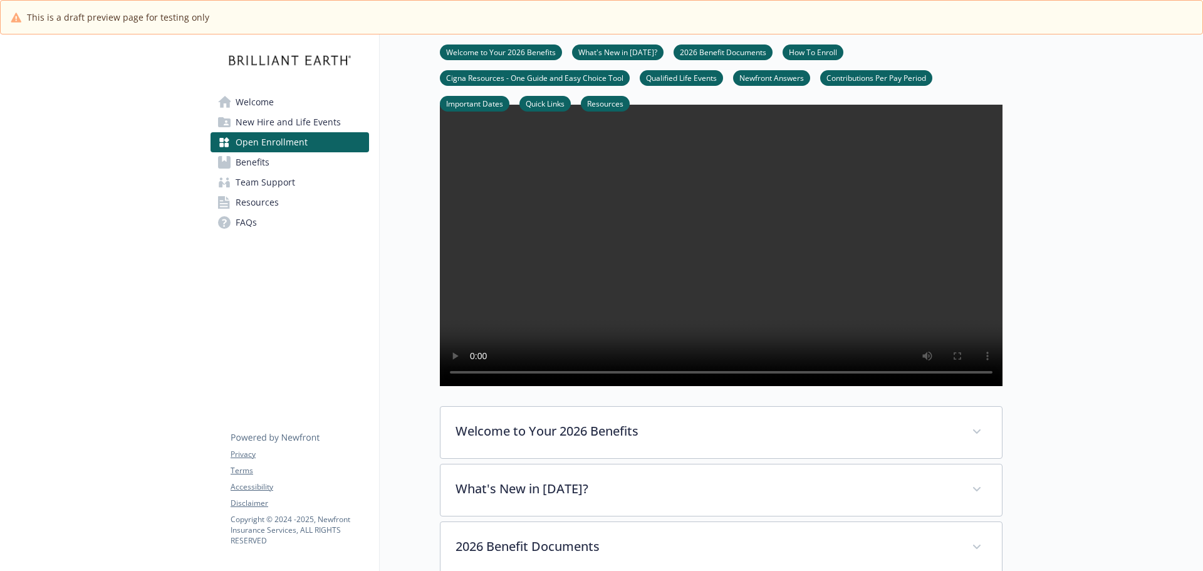
scroll to position [188, 0]
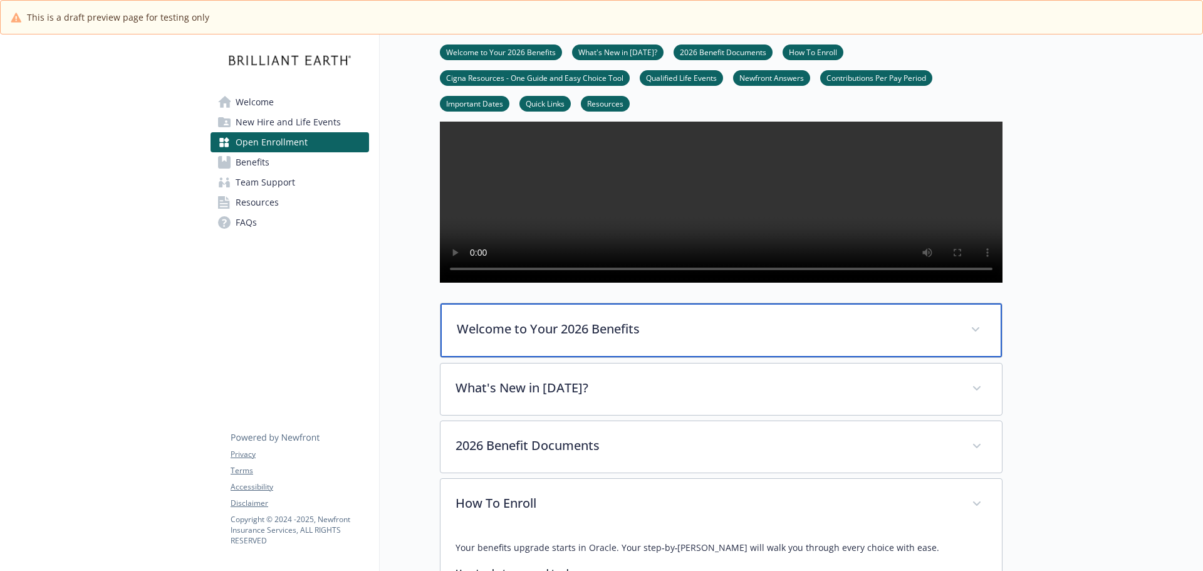
click at [921, 338] on p "Welcome to Your 2026 Benefits" at bounding box center [706, 329] width 499 height 19
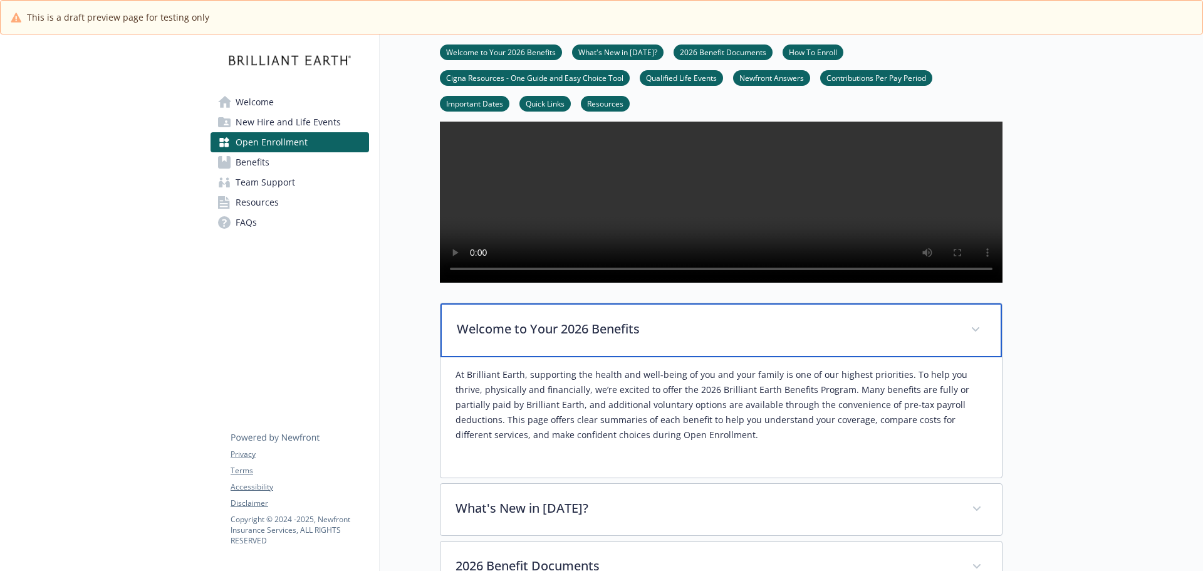
scroll to position [376, 0]
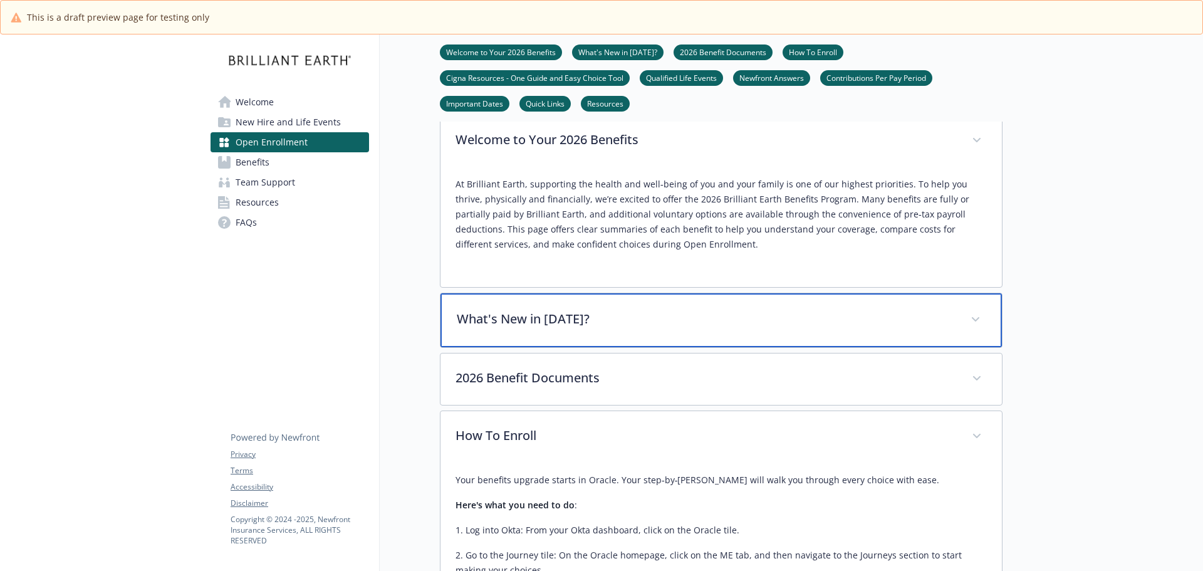
click at [905, 328] on p "What's New in 2026?" at bounding box center [706, 318] width 499 height 19
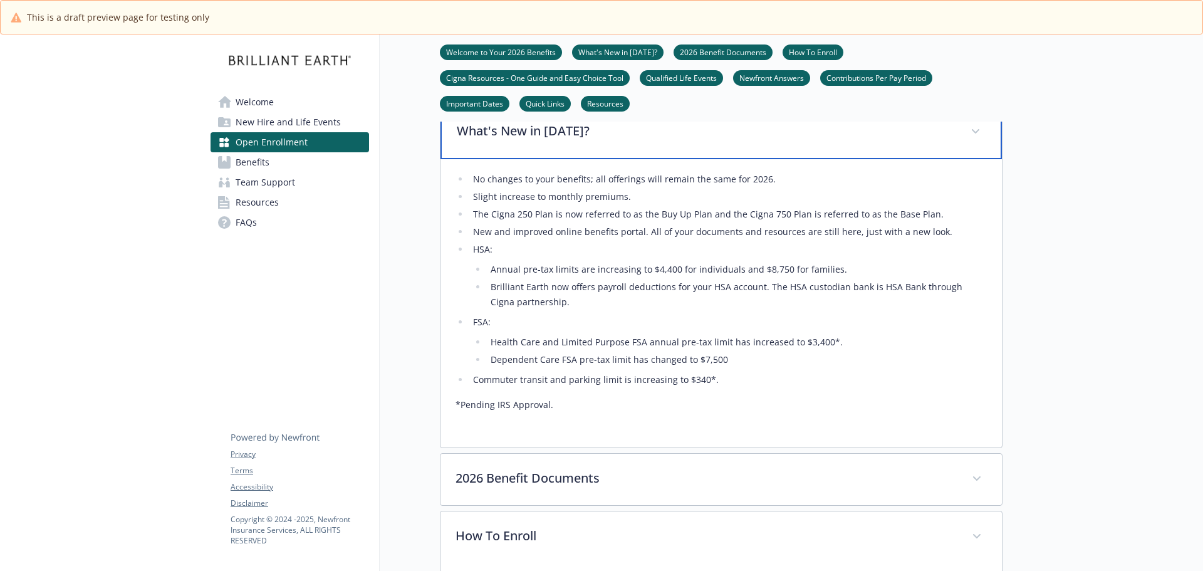
scroll to position [752, 0]
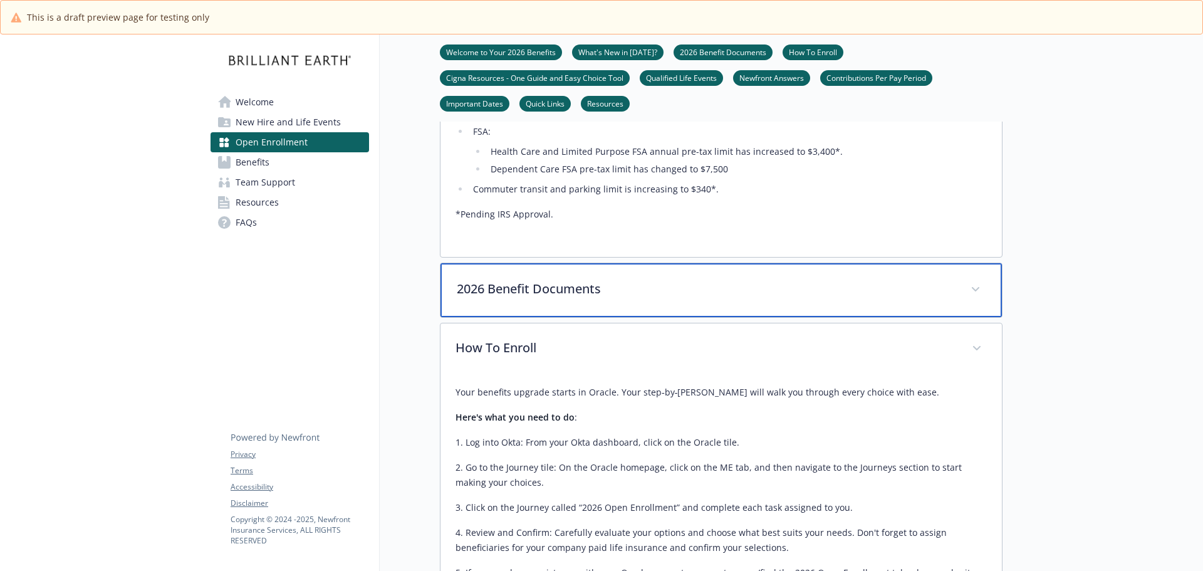
click at [876, 298] on p "2026 Benefit Documents" at bounding box center [706, 288] width 499 height 19
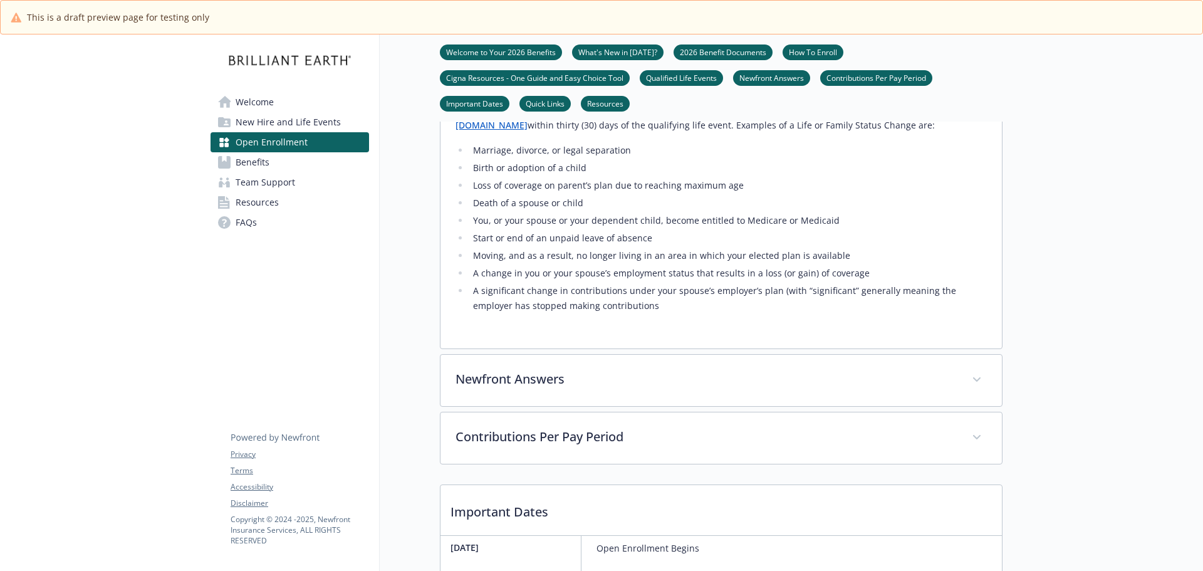
scroll to position [2631, 0]
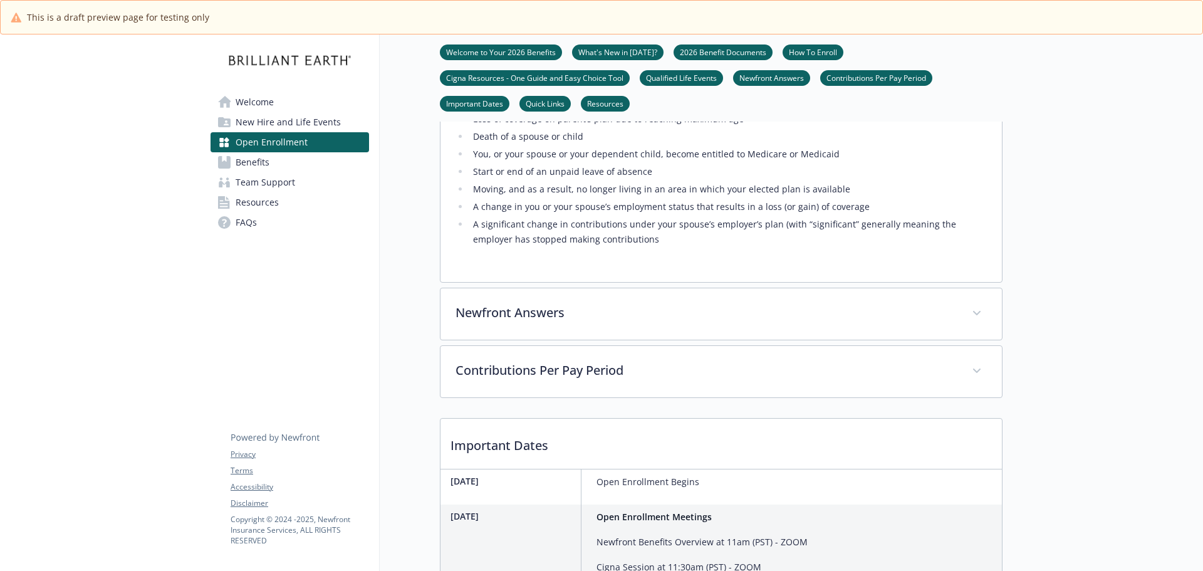
click at [712, 339] on div "Newfront Answers Newfront Answers gives you and your enrolled dependents access…" at bounding box center [721, 314] width 563 height 53
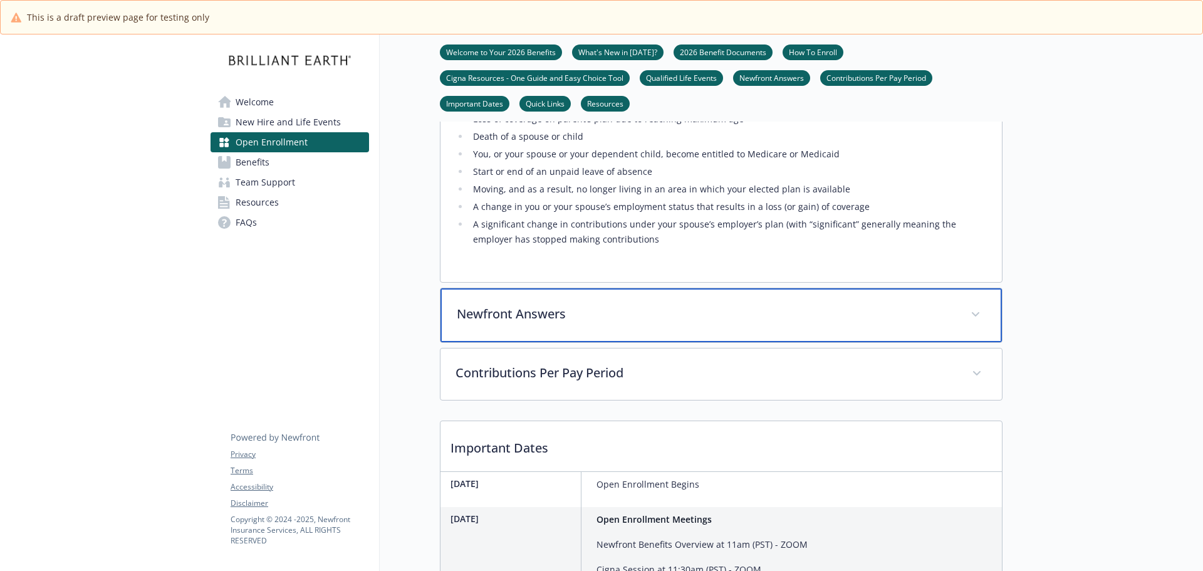
click at [677, 342] on div "Newfront Answers" at bounding box center [720, 315] width 561 height 54
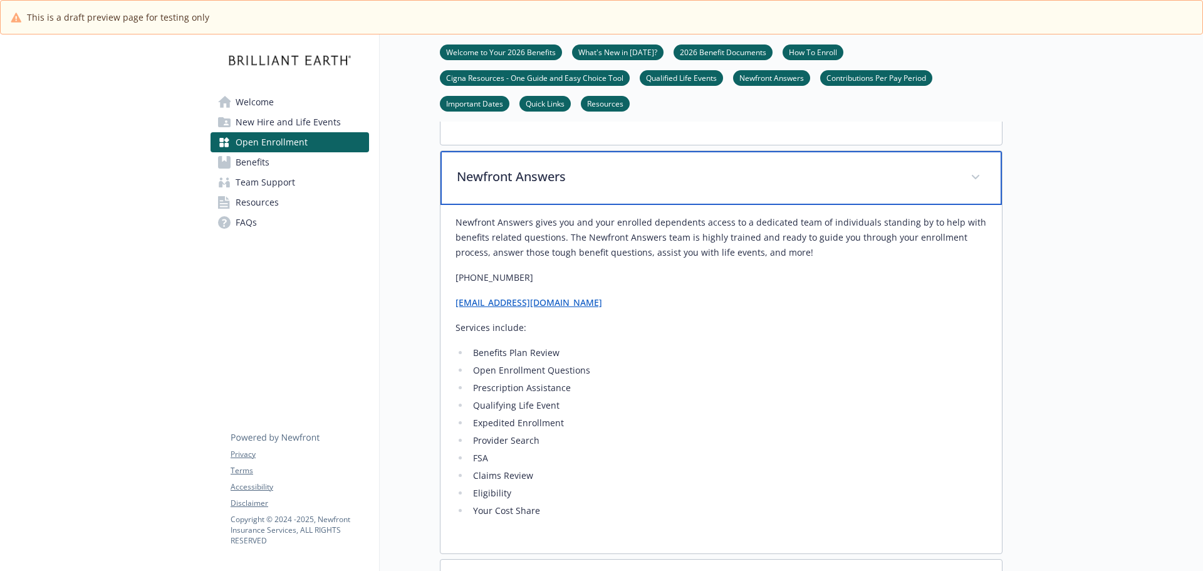
scroll to position [2819, 0]
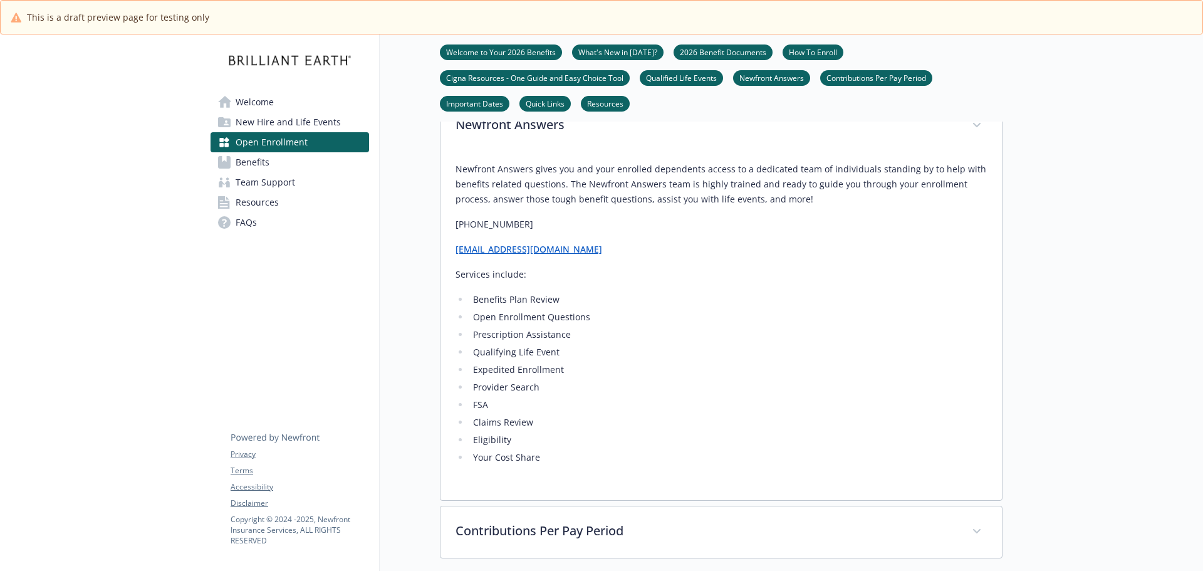
drag, startPoint x: 593, startPoint y: 305, endPoint x: 490, endPoint y: 304, distance: 102.8
click at [490, 257] on p "brilliantearth@answers.newfront.co" at bounding box center [720, 249] width 531 height 15
drag, startPoint x: 582, startPoint y: 296, endPoint x: 459, endPoint y: 310, distance: 123.6
click at [448, 300] on div "Newfront Answers gives you and your enrolled dependents access to a dedicated t…" at bounding box center [720, 326] width 561 height 348
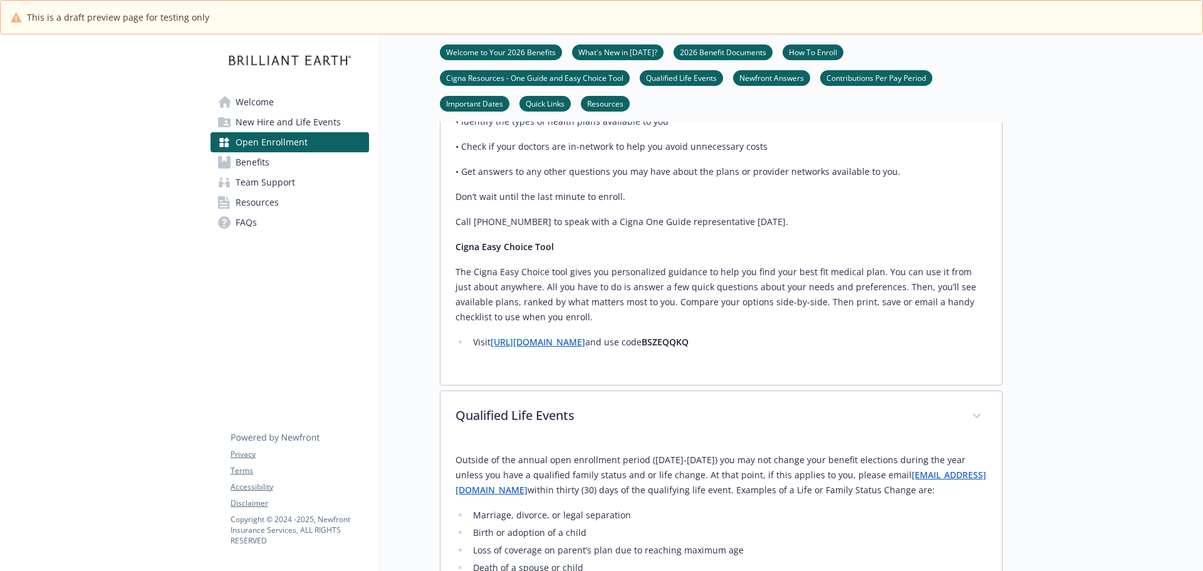
scroll to position [2193, 0]
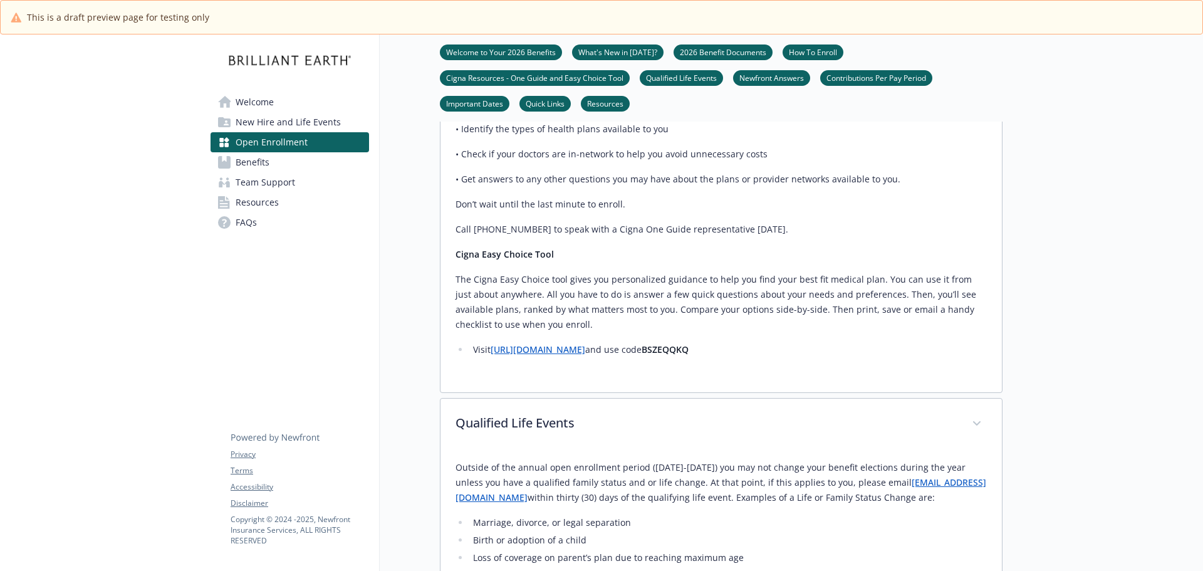
click at [542, 237] on p "Call 888.806.5094 to speak with a Cigna One Guide representative today." at bounding box center [720, 229] width 531 height 15
drag, startPoint x: 529, startPoint y: 262, endPoint x: 469, endPoint y: 262, distance: 59.5
click at [469, 237] on p "Call 888.806.5094 to speak with a Cigna One Guide representative today." at bounding box center [720, 229] width 531 height 15
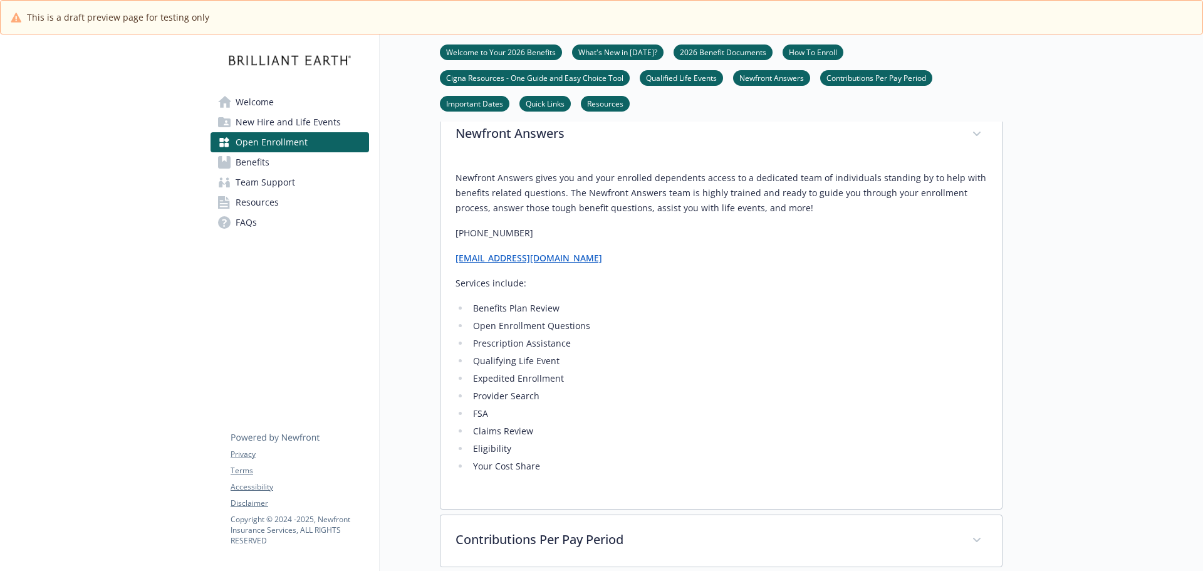
scroll to position [2882, 0]
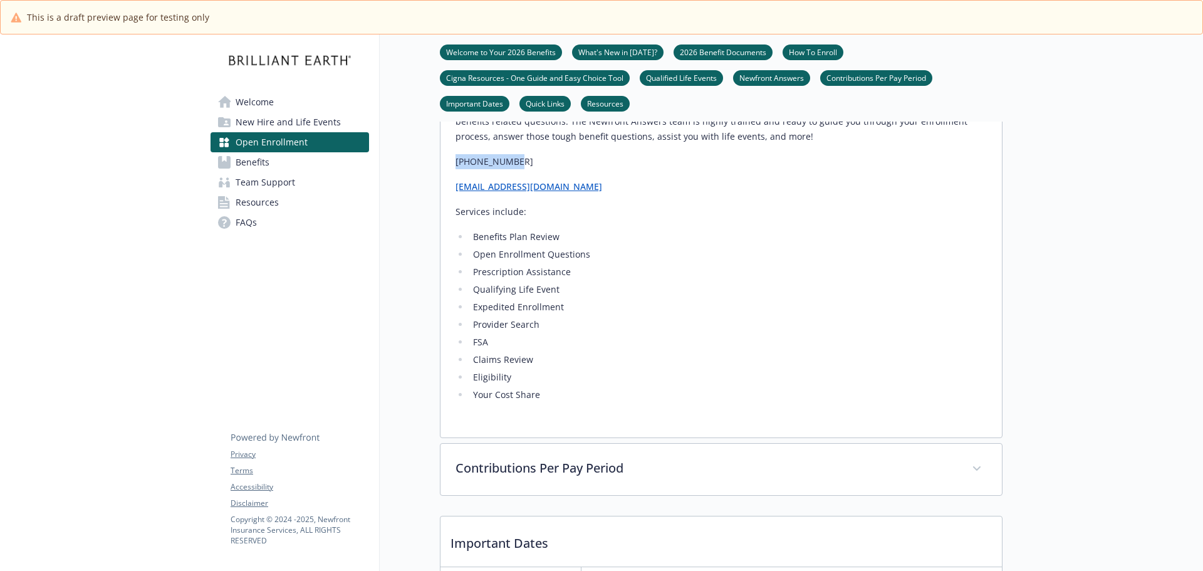
drag, startPoint x: 514, startPoint y: 207, endPoint x: 457, endPoint y: 210, distance: 57.7
click at [457, 169] on p "866-511-9006" at bounding box center [720, 161] width 531 height 15
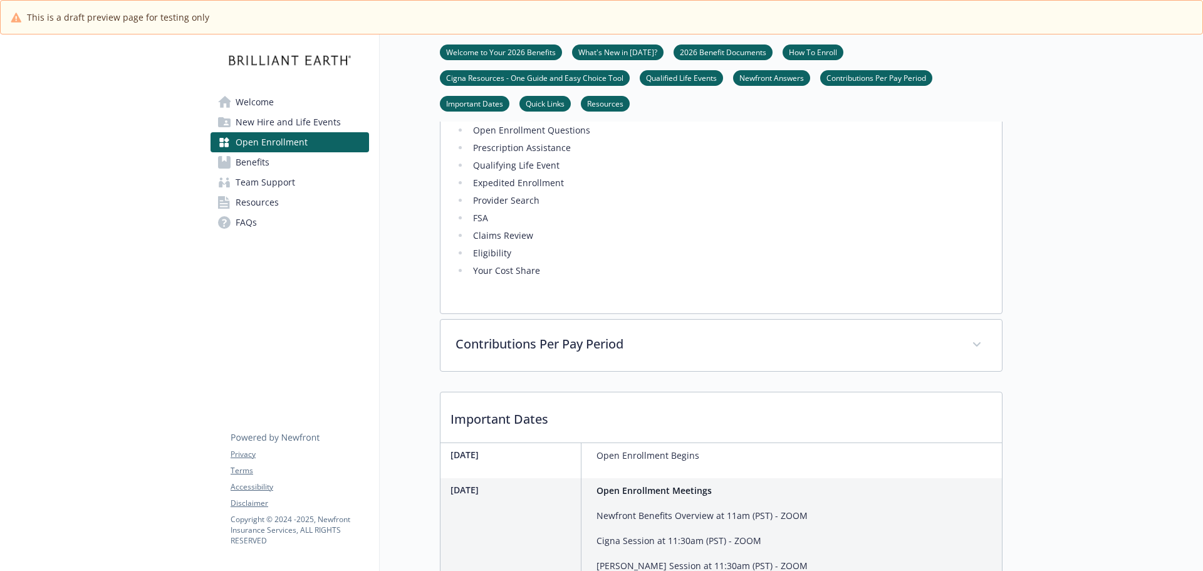
scroll to position [3007, 0]
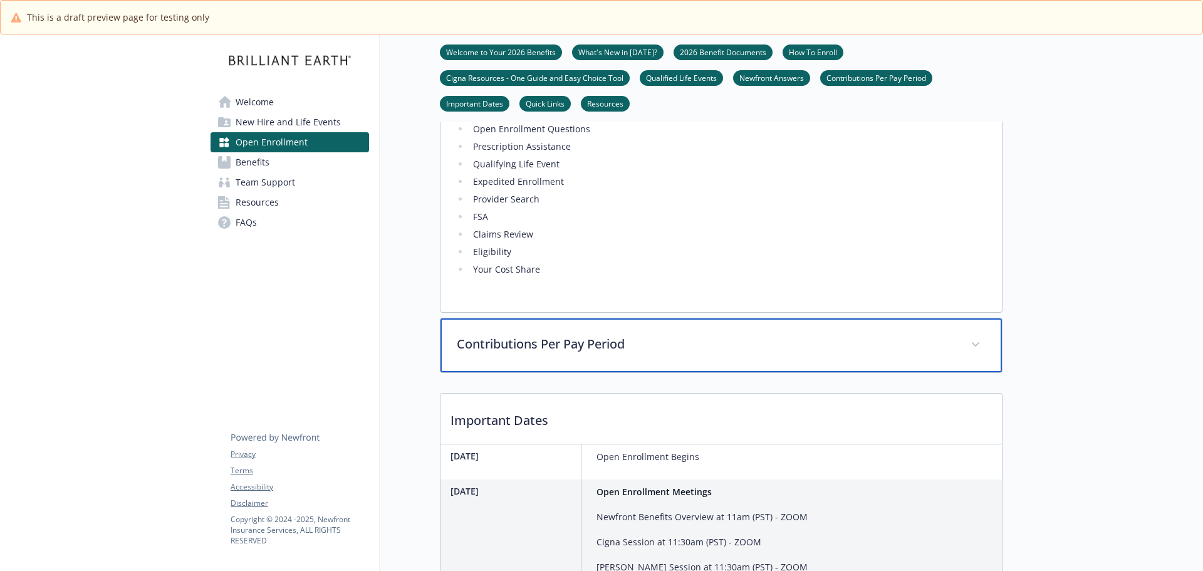
click at [813, 372] on div "Contributions Per Pay Period" at bounding box center [720, 345] width 561 height 54
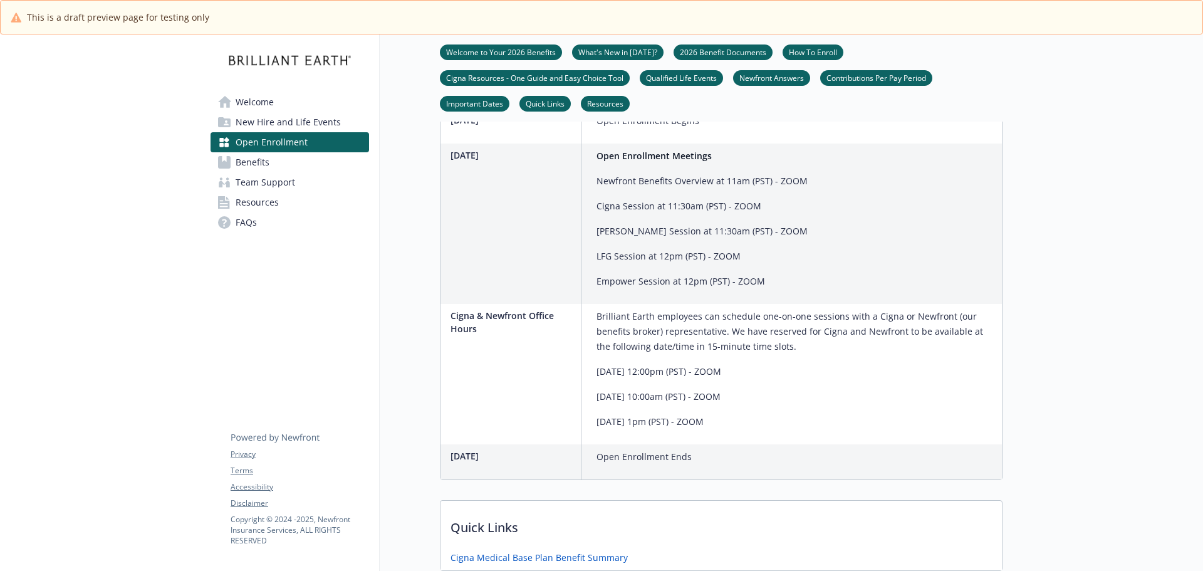
scroll to position [3446, 0]
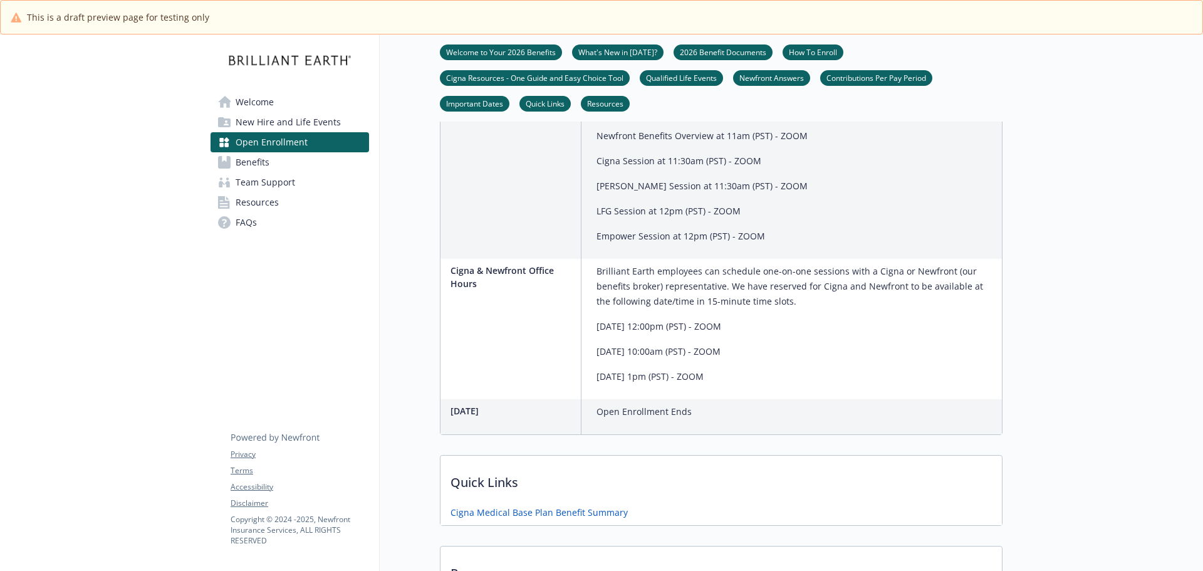
click at [776, 309] on p "Brilliant Earth employees can schedule one-on-one sessions with a Cigna or Newf…" at bounding box center [796, 286] width 400 height 45
drag, startPoint x: 778, startPoint y: 348, endPoint x: 635, endPoint y: 359, distance: 143.9
click at [635, 309] on p "Brilliant Earth employees can schedule one-on-one sessions with a Cigna or Newf…" at bounding box center [796, 286] width 400 height 45
click at [913, 359] on p "Wednesday, October 22nd at 10:00am (PST) - ZOOM" at bounding box center [796, 351] width 400 height 15
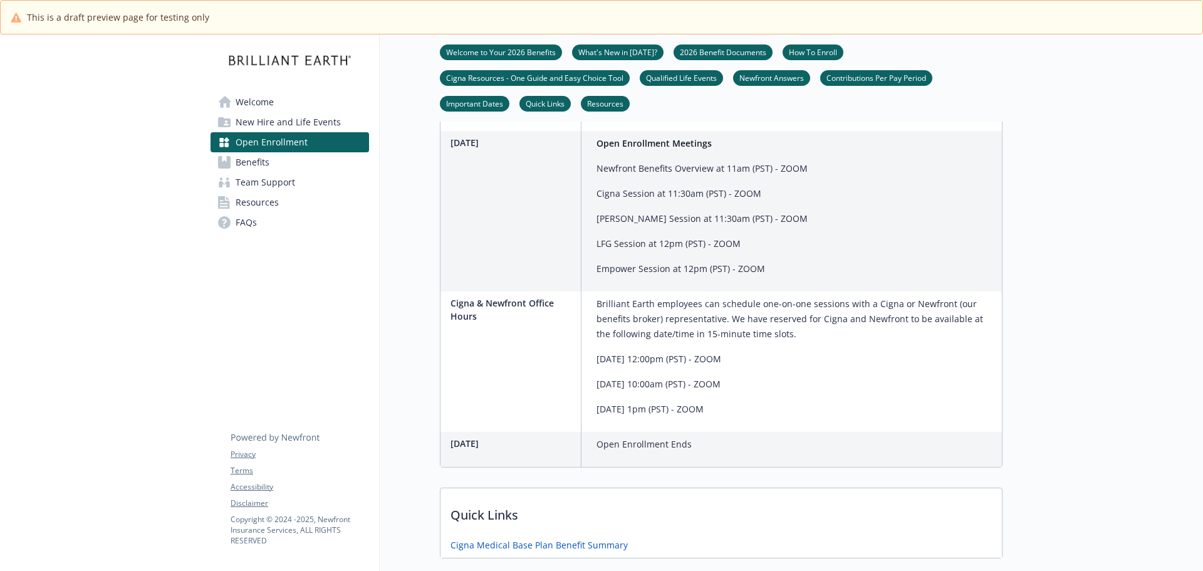
scroll to position [921, 0]
click at [658, 278] on p "Empower Session at 12pm (PST) - ZOOM" at bounding box center [701, 270] width 211 height 15
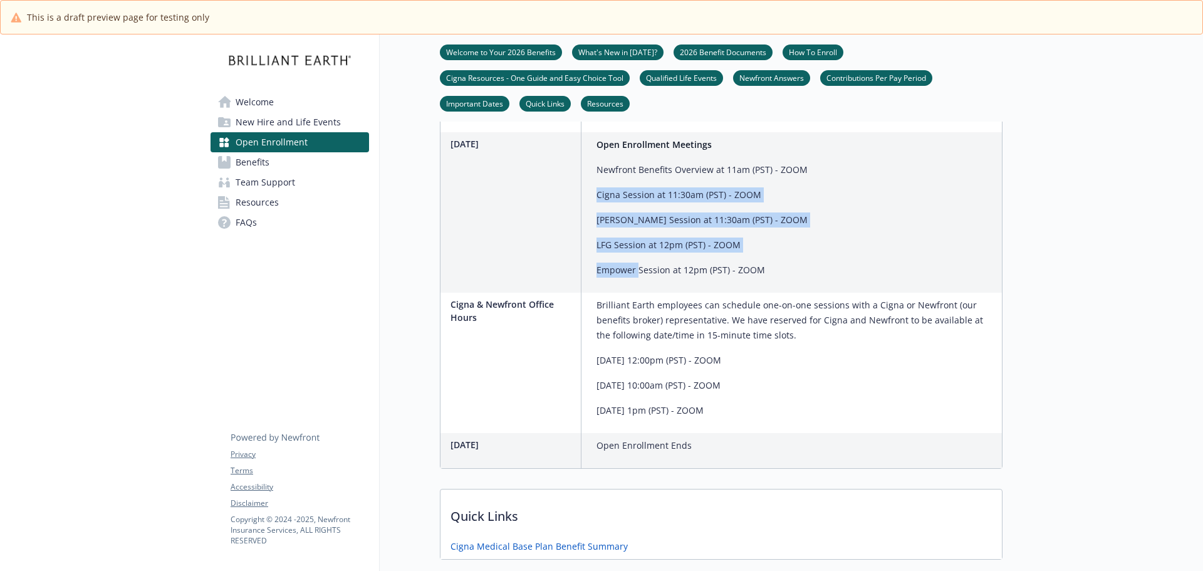
drag, startPoint x: 637, startPoint y: 306, endPoint x: 597, endPoint y: 222, distance: 92.8
click at [598, 222] on div "Open Enrollment Meetings Newfront Benefits Overview at 11am (PST) - ZOOM Cigna …" at bounding box center [701, 207] width 211 height 140
drag, startPoint x: 622, startPoint y: 323, endPoint x: 619, endPoint y: 316, distance: 7.0
click at [622, 293] on div "Open Enrollment Meetings Newfront Benefits Overview at 11am (PST) - ZOOM Cigna …" at bounding box center [701, 212] width 221 height 160
click at [603, 252] on p "LFG Session at 12pm (PST) - ZOOM" at bounding box center [701, 244] width 211 height 15
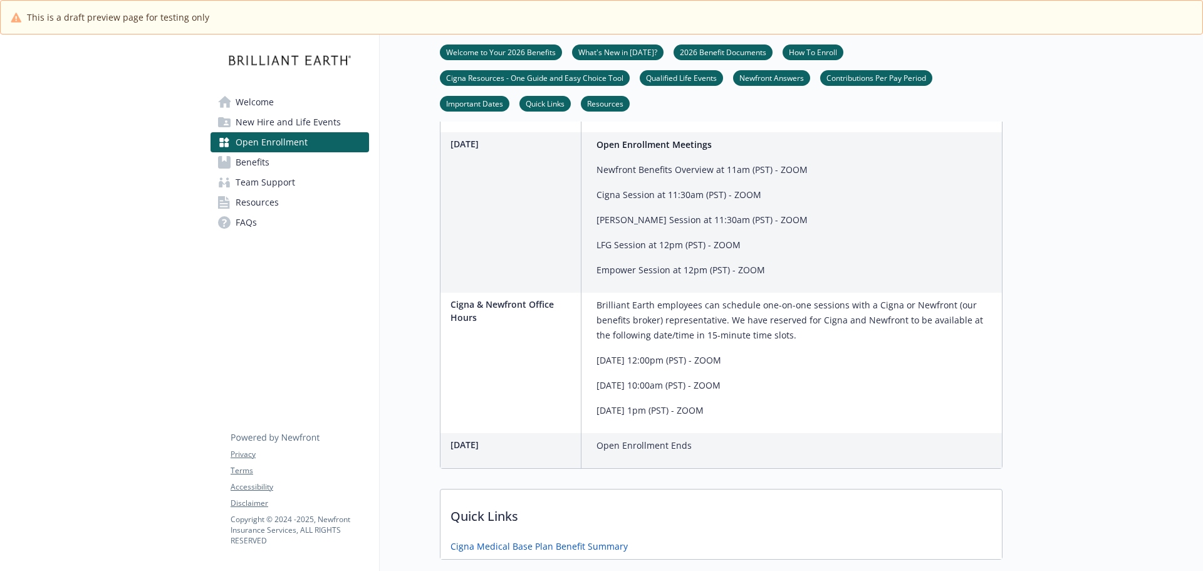
click at [614, 177] on p "Newfront Benefits Overview at 11am (PST) - ZOOM" at bounding box center [701, 169] width 211 height 15
click at [238, 167] on span "Benefits" at bounding box center [253, 162] width 34 height 20
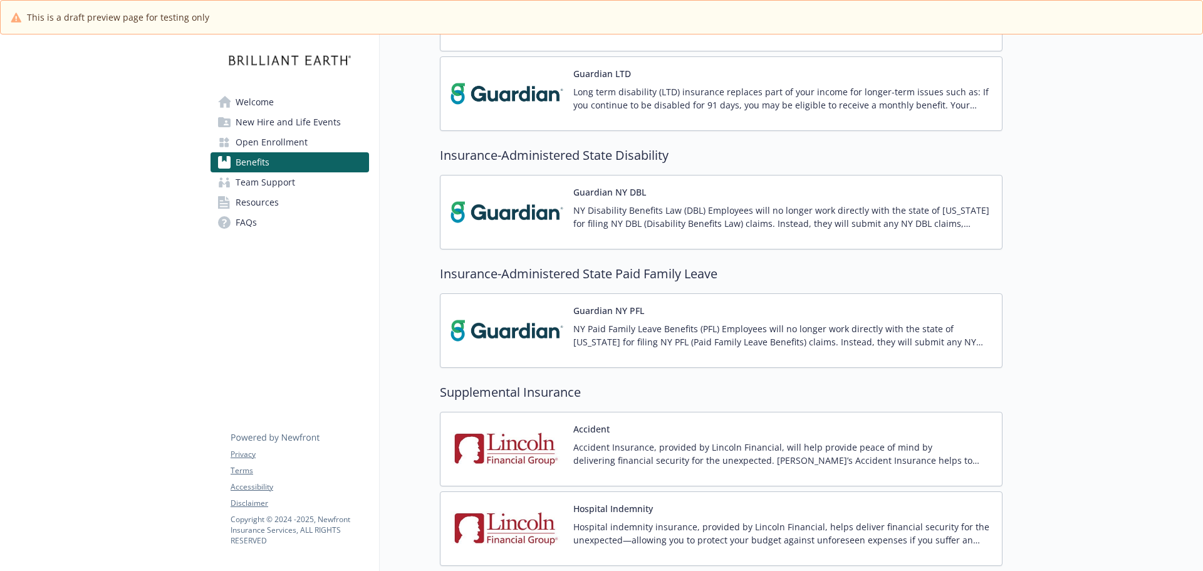
scroll to position [1422, 0]
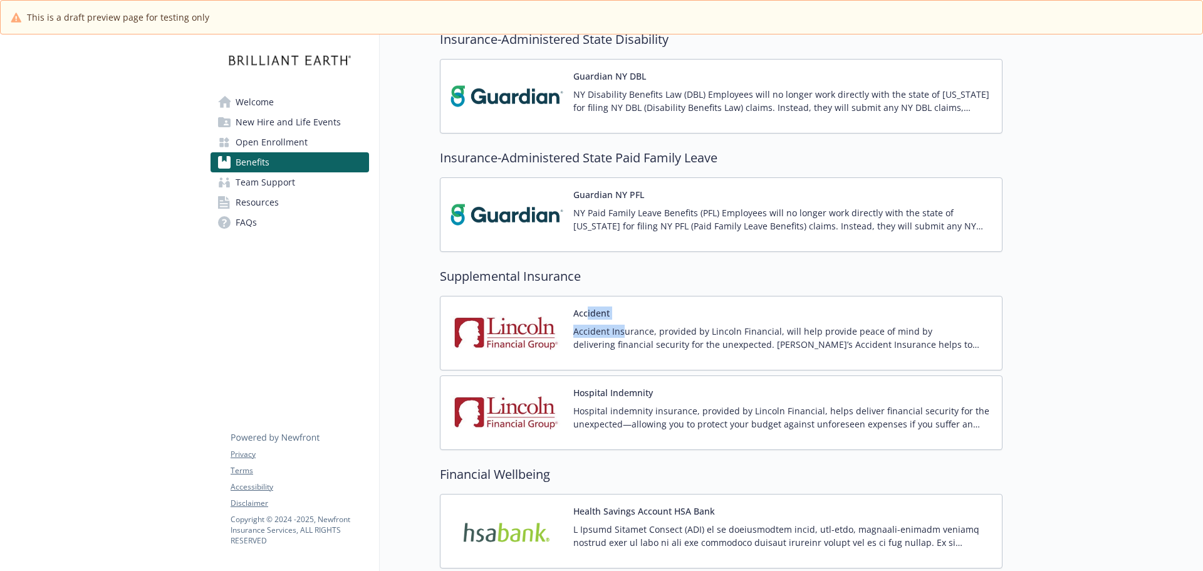
drag, startPoint x: 622, startPoint y: 316, endPoint x: 643, endPoint y: 378, distance: 65.0
click at [587, 320] on div "Accident Accident Insurance, provided by Lincoln Financial, will help provide p…" at bounding box center [782, 332] width 419 height 53
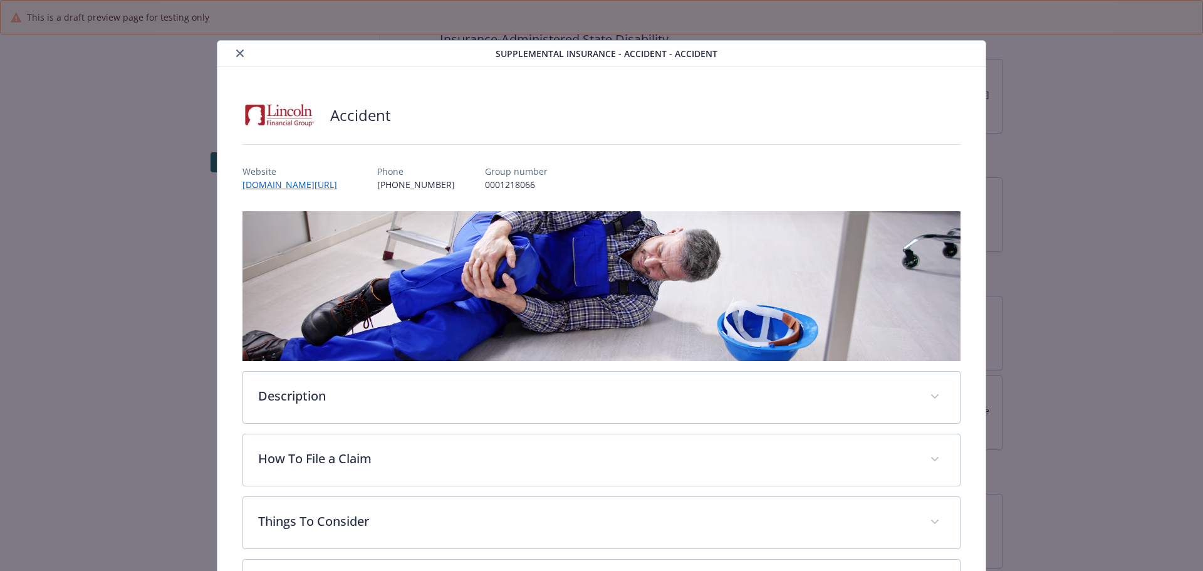
scroll to position [38, 0]
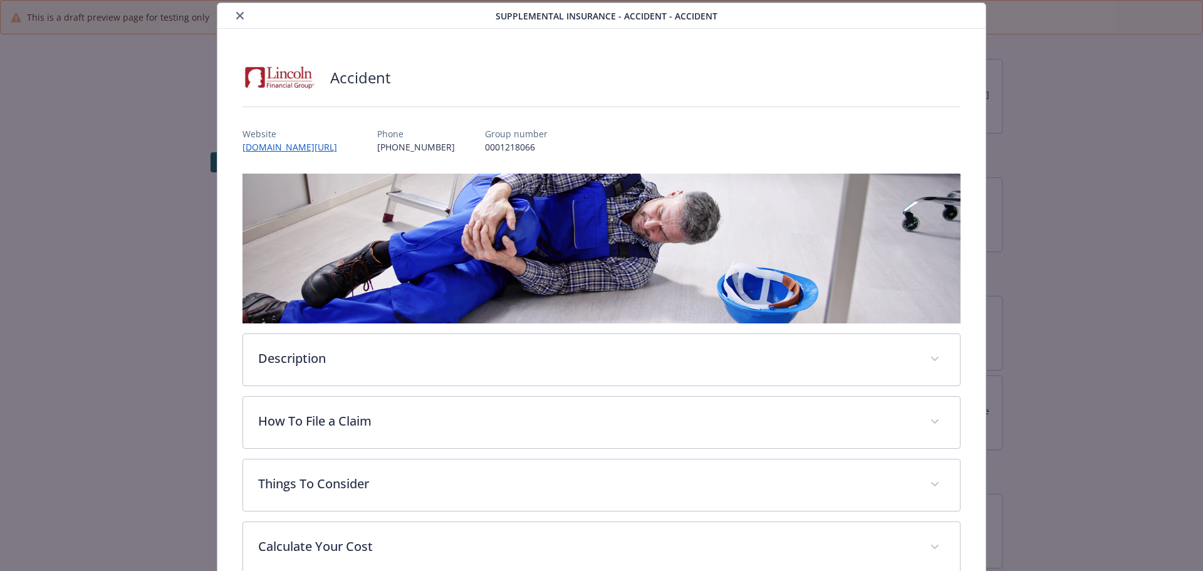
click at [237, 16] on icon "close" at bounding box center [240, 16] width 8 height 8
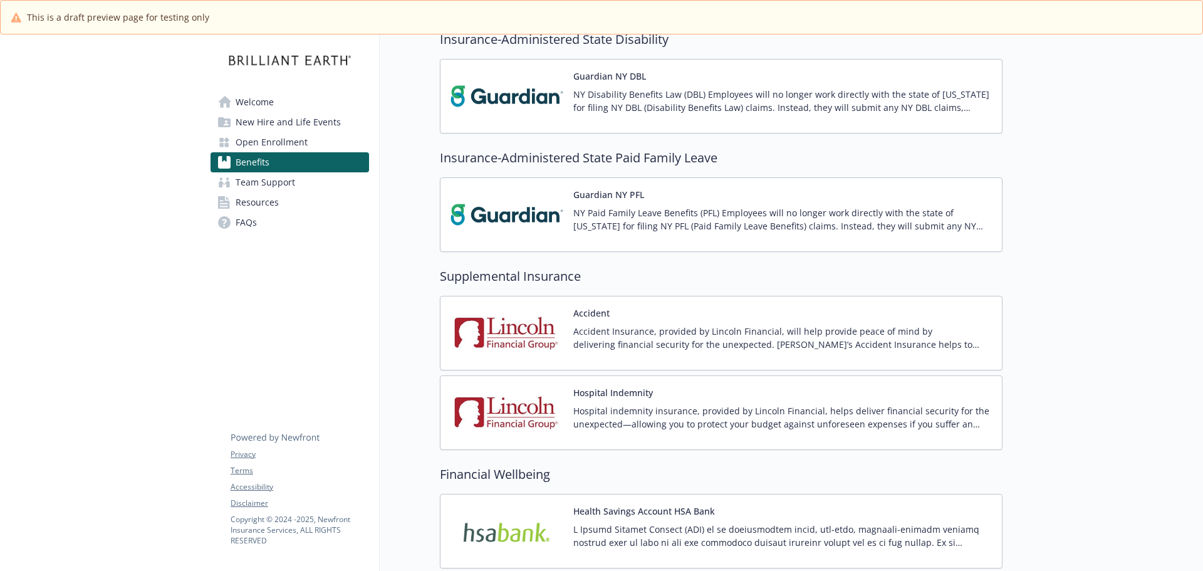
click at [600, 320] on div "Accident Accident Insurance, provided by Lincoln Financial, will help provide p…" at bounding box center [782, 332] width 419 height 53
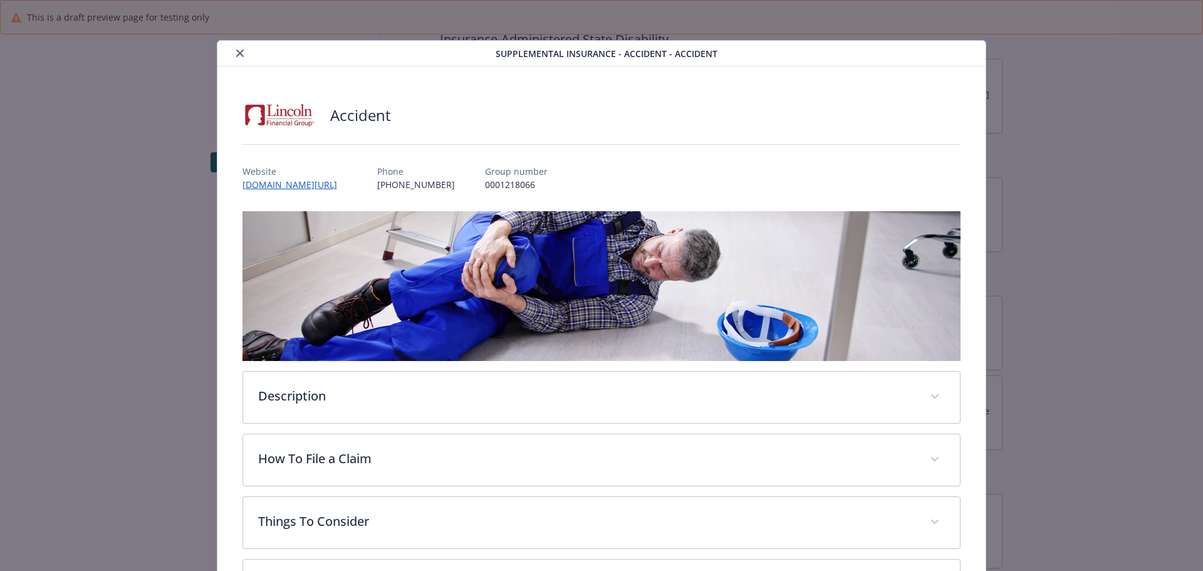
scroll to position [38, 0]
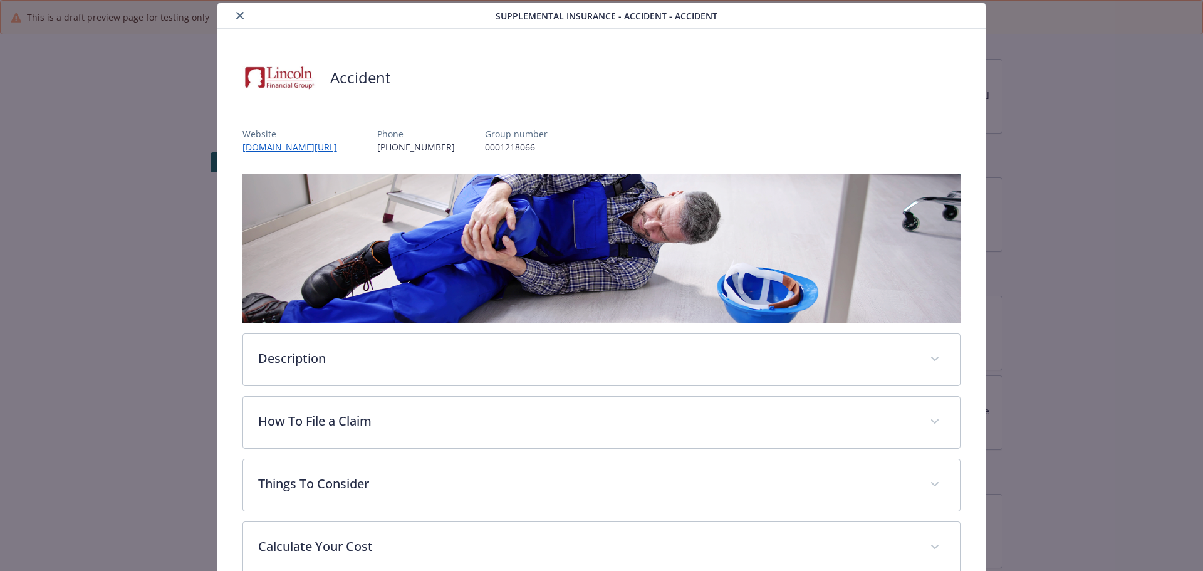
click at [160, 278] on div "Supplemental Insurance - Accident - Accident Accident Website www.lincolnfinanc…" at bounding box center [601, 429] width 962 height 853
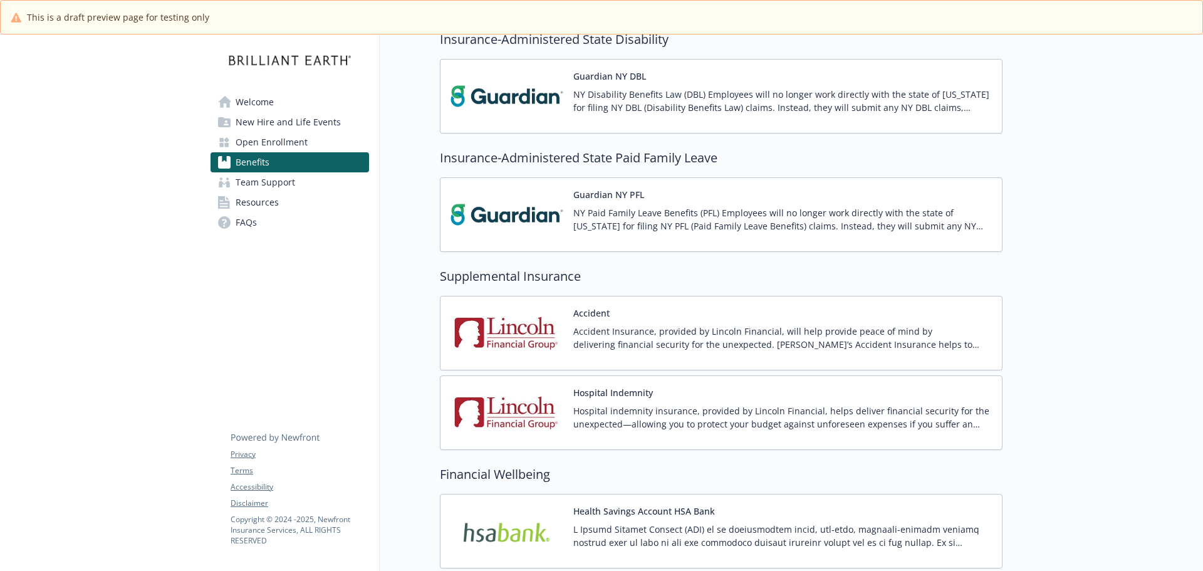
click at [267, 142] on span "Open Enrollment" at bounding box center [272, 142] width 72 height 20
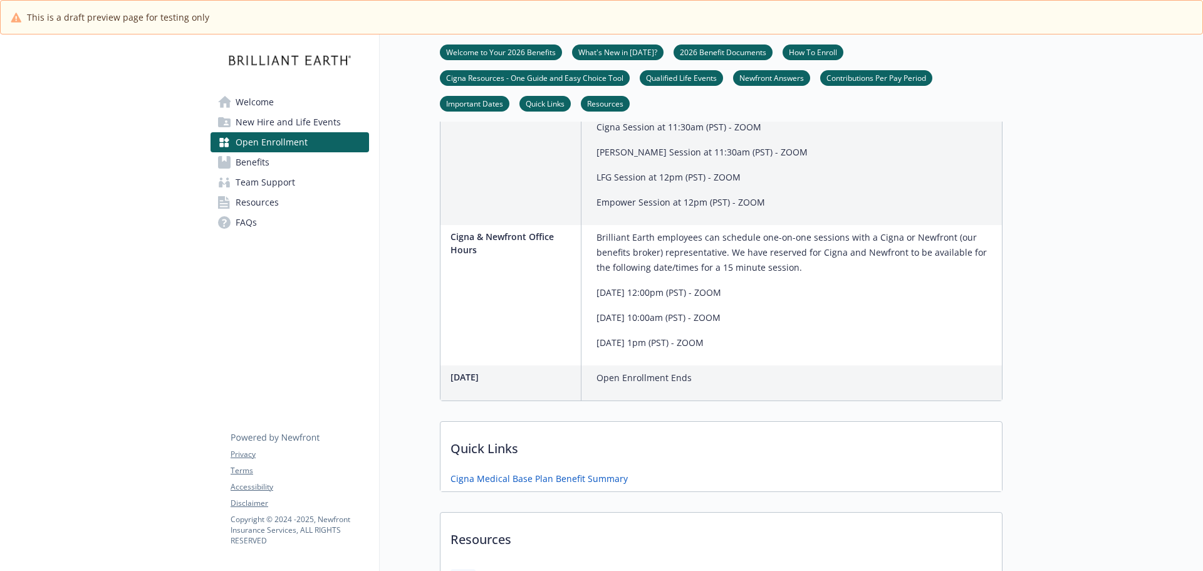
scroll to position [923, 0]
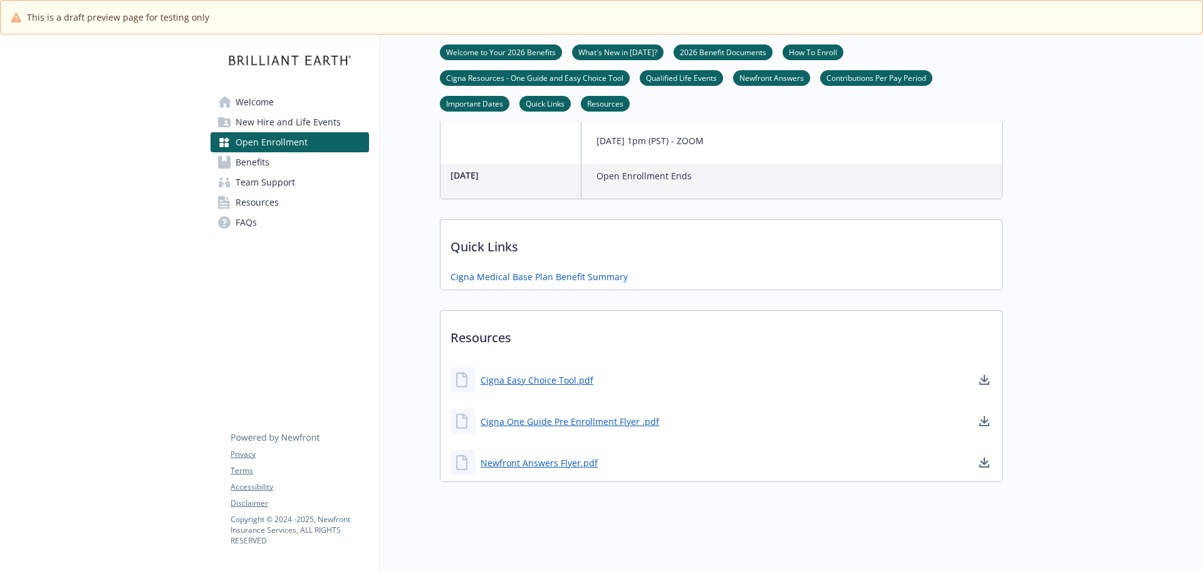
scroll to position [1237, 0]
click at [561, 454] on link "Newfront Answers Flyer.pdf" at bounding box center [541, 462] width 120 height 16
click at [553, 401] on div "Cigna One Guide Pre Enrollment Flyer .pdf" at bounding box center [720, 420] width 561 height 38
click at [551, 412] on link "Cigna One Guide Pre Enrollment Flyer .pdf" at bounding box center [571, 420] width 181 height 16
click at [517, 366] on div "Cigna Easy Choice Tool.pdf" at bounding box center [521, 378] width 143 height 25
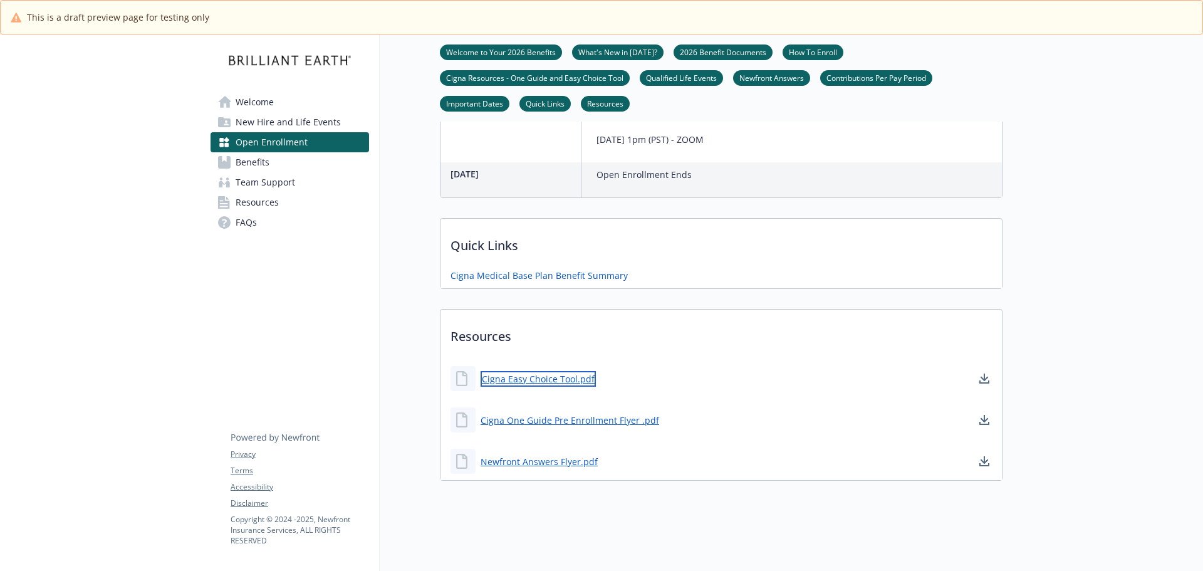
click at [517, 371] on link "Cigna Easy Choice Tool.pdf" at bounding box center [538, 379] width 115 height 16
click at [595, 412] on link "Cigna One Guide Pre Enrollment Flyer .pdf" at bounding box center [571, 420] width 181 height 16
click at [524, 454] on link "Newfront Answers Flyer.pdf" at bounding box center [541, 462] width 120 height 16
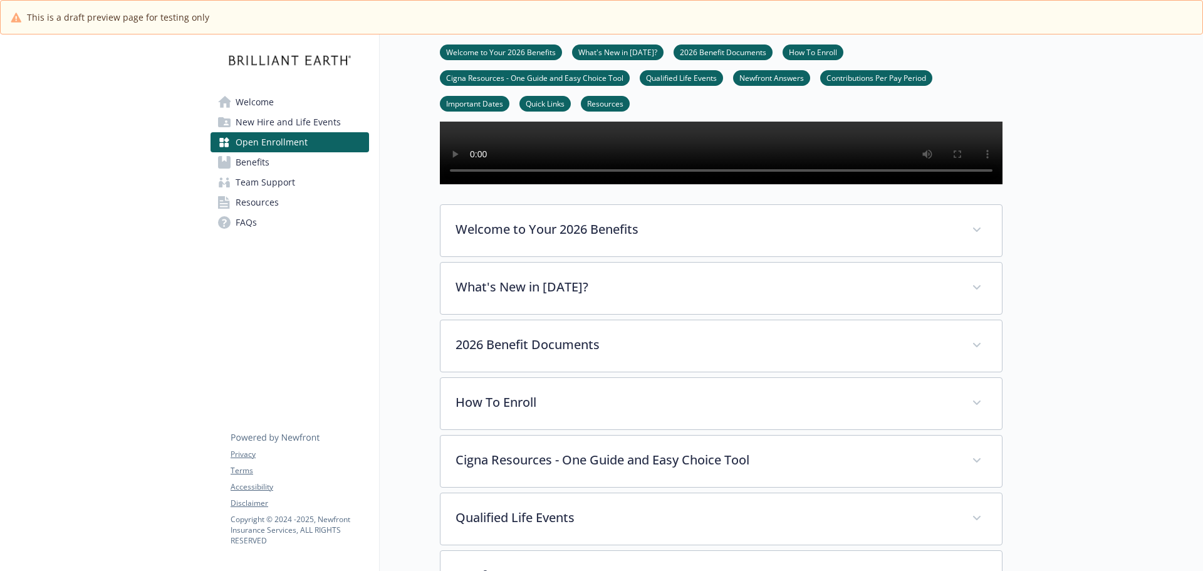
scroll to position [360, 0]
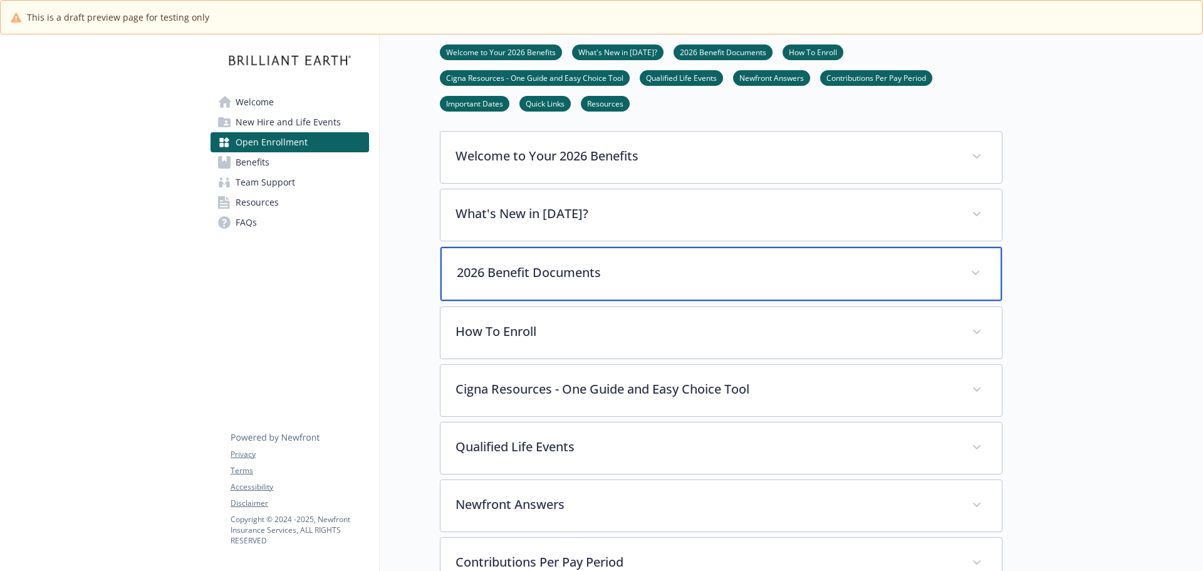
click at [588, 282] on p "2026 Benefit Documents" at bounding box center [706, 272] width 499 height 19
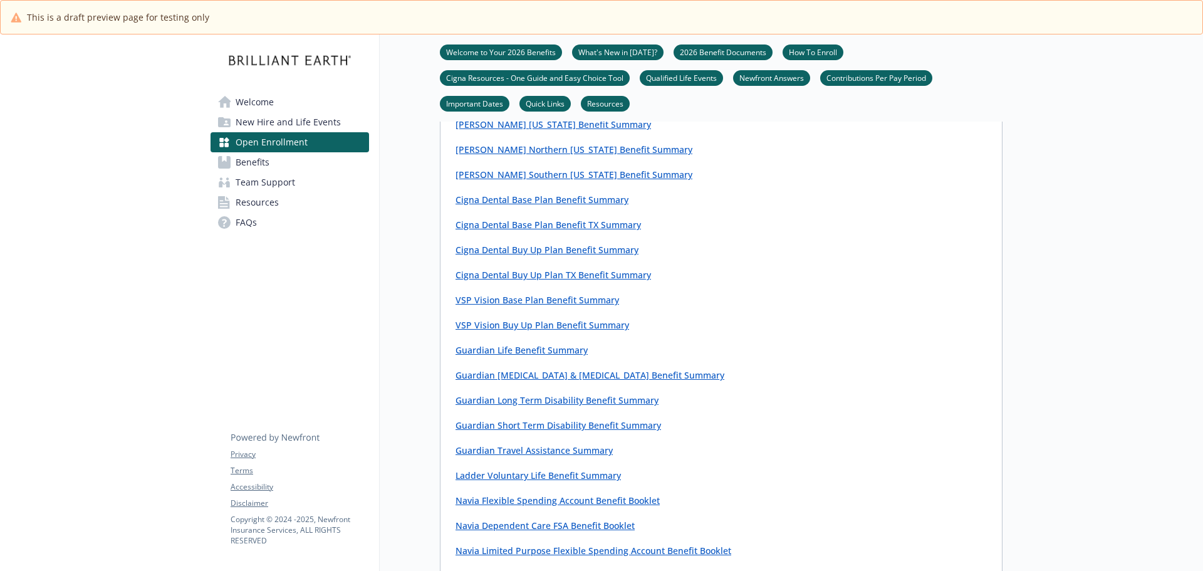
scroll to position [610, 0]
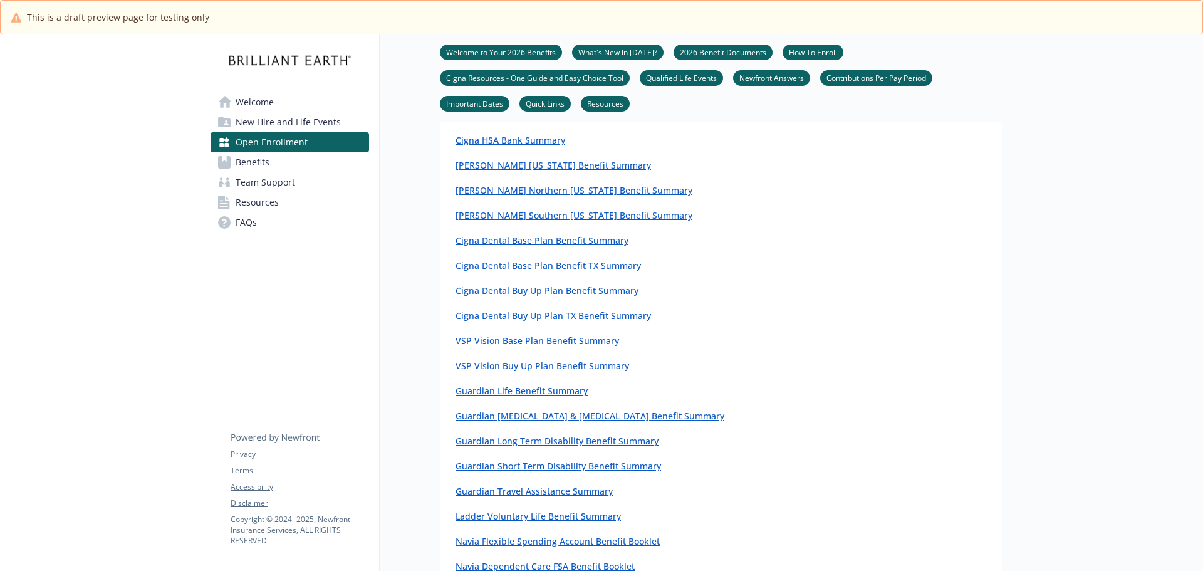
click at [755, 81] on link "Newfront Answers" at bounding box center [771, 77] width 77 height 12
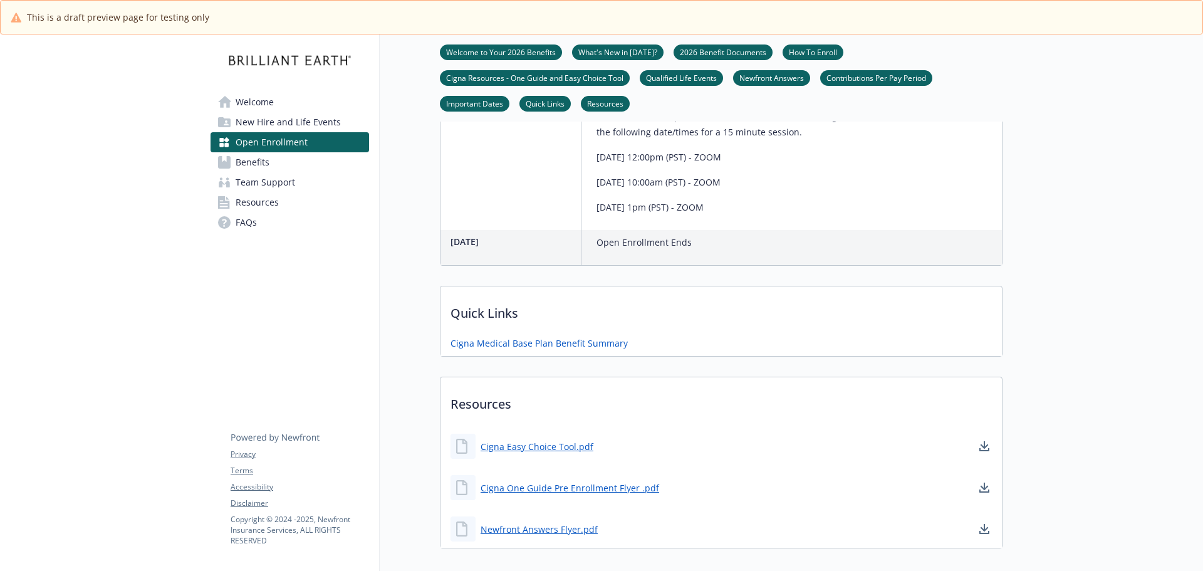
scroll to position [1974, 9]
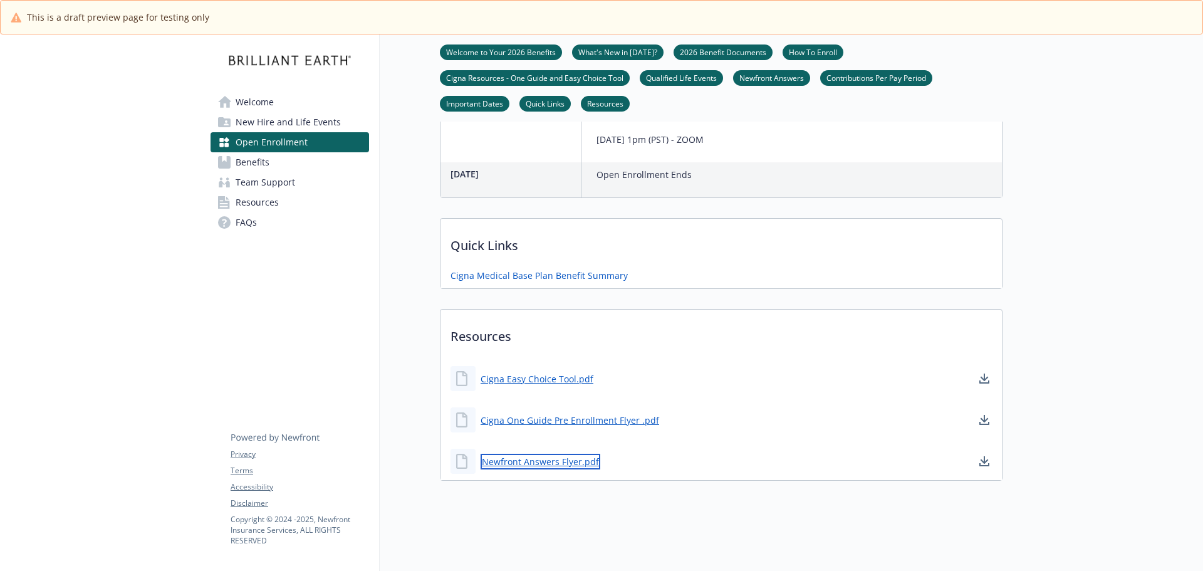
click at [534, 454] on link "Newfront Answers Flyer.pdf" at bounding box center [541, 462] width 120 height 16
click at [730, 49] on link "2026 Benefit Documents" at bounding box center [723, 52] width 99 height 12
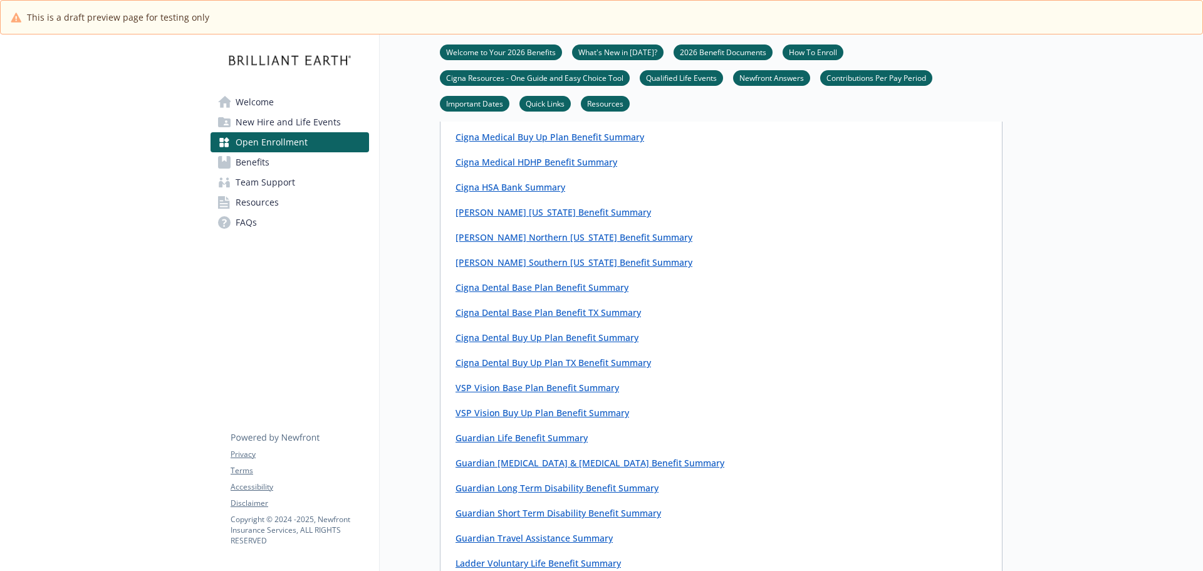
scroll to position [517, 9]
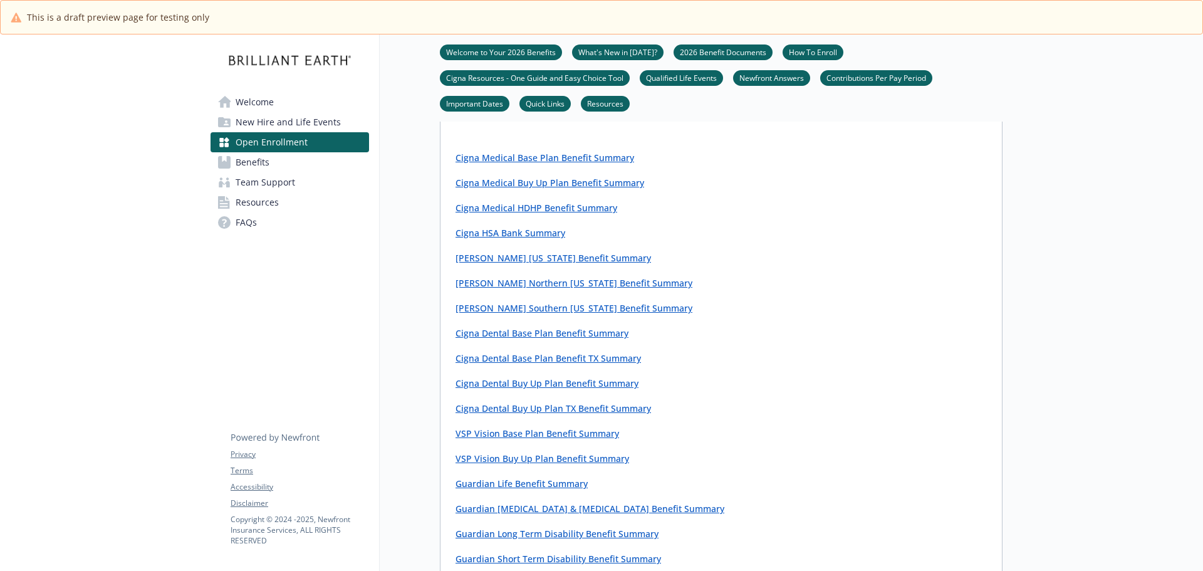
click at [581, 43] on div "Welcome to Your 2026 Benefits What's New in 2026? 2026 Benefit Documents How To…" at bounding box center [721, 77] width 563 height 87
click at [579, 49] on link "What's New in 2026?" at bounding box center [617, 52] width 91 height 12
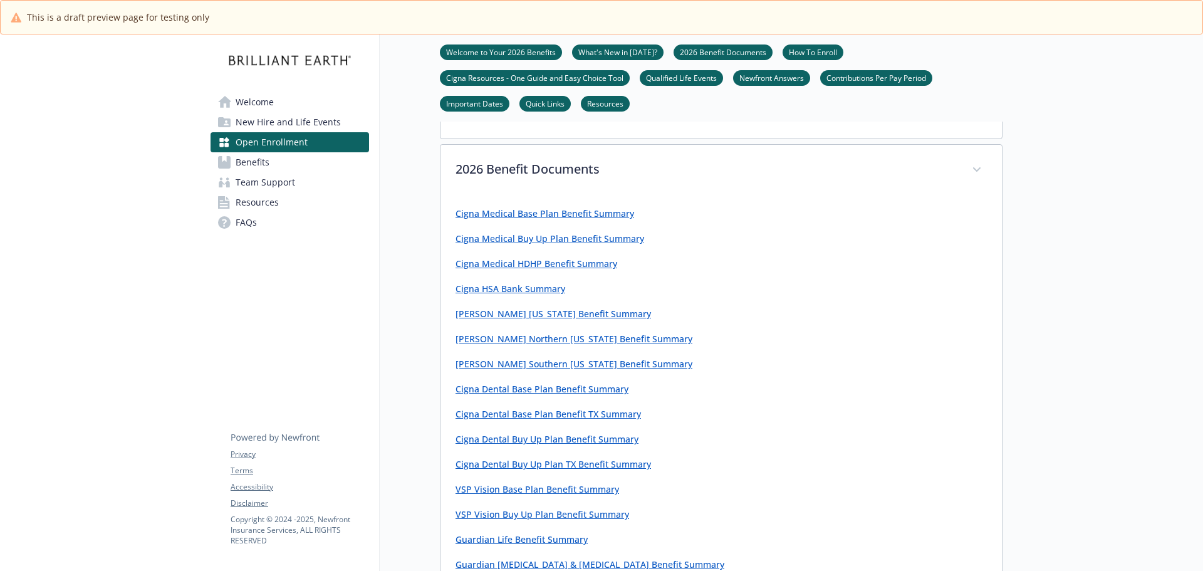
scroll to position [460, 9]
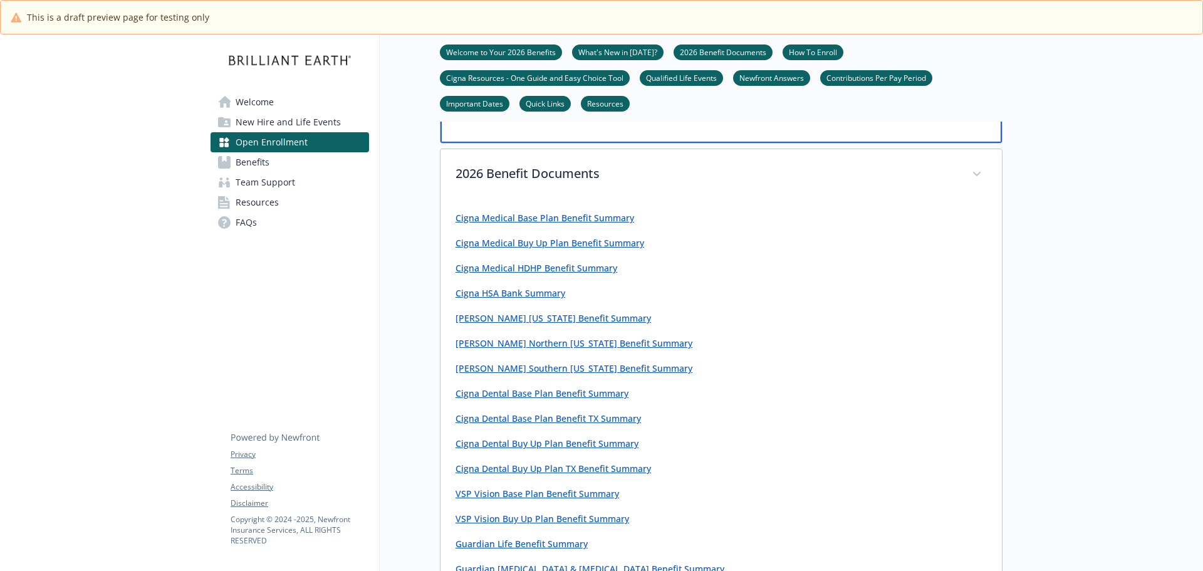
click at [599, 132] on div "What's New in 2026?" at bounding box center [720, 116] width 561 height 54
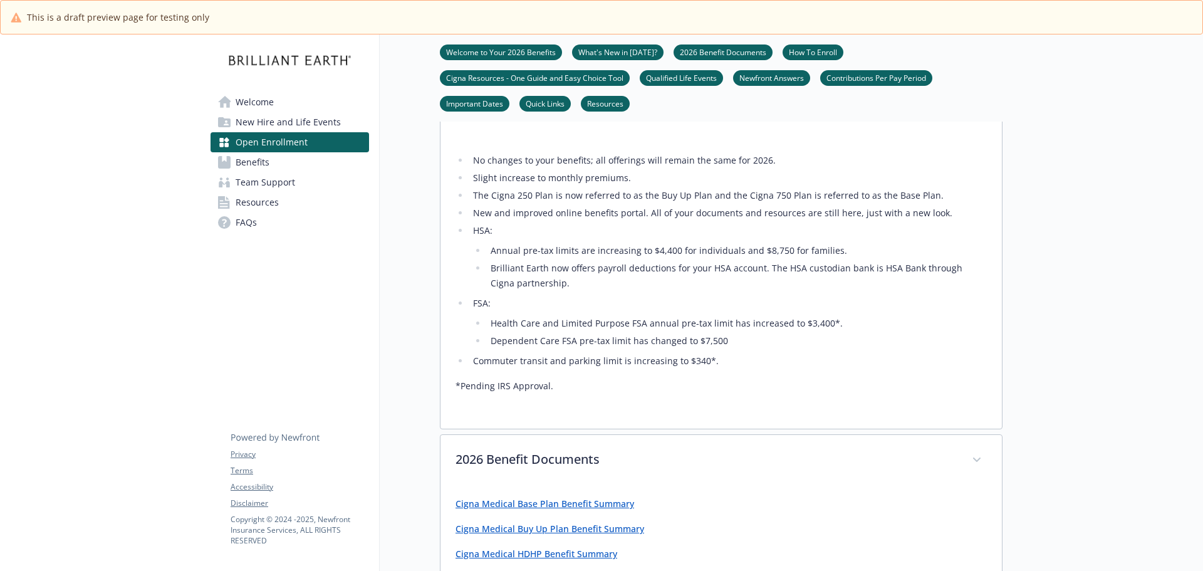
click at [252, 165] on span "Benefits" at bounding box center [253, 162] width 34 height 20
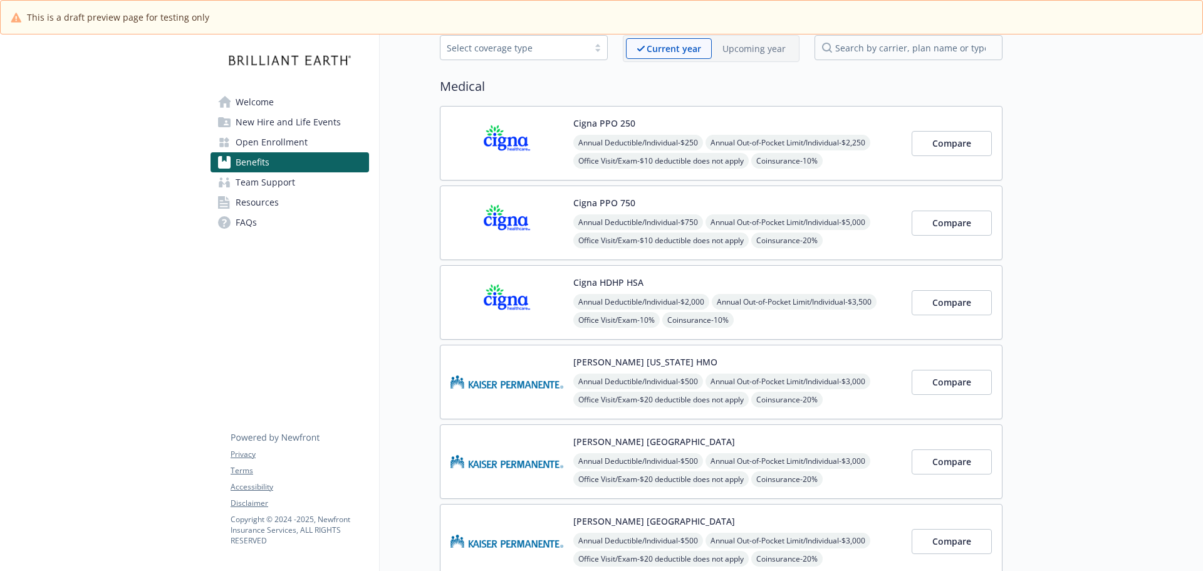
scroll to position [0, 9]
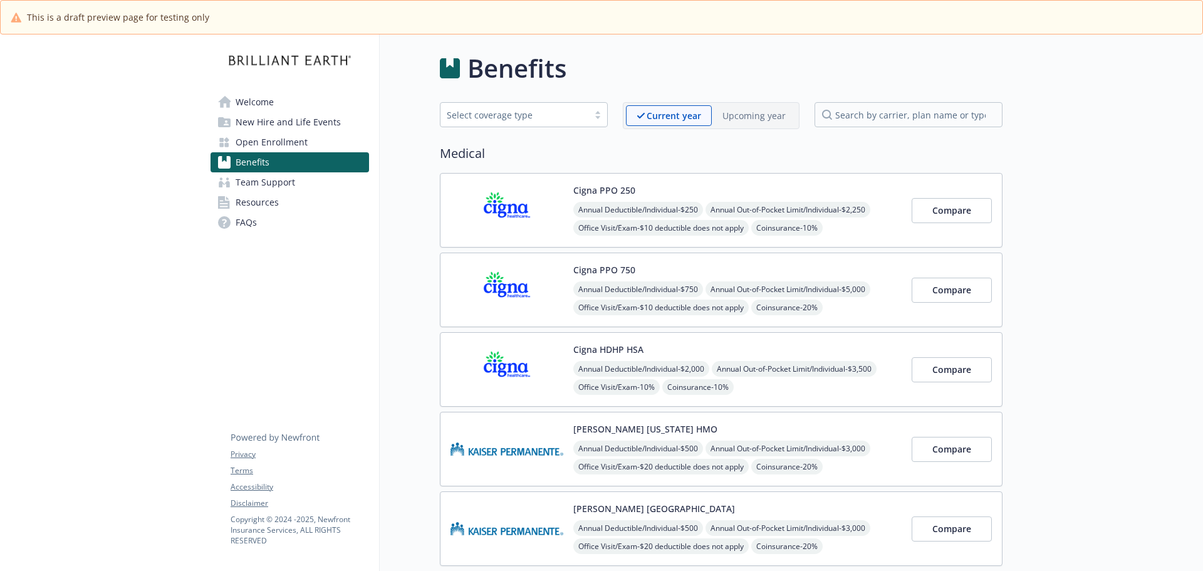
click at [263, 145] on span "Open Enrollment" at bounding box center [272, 142] width 72 height 20
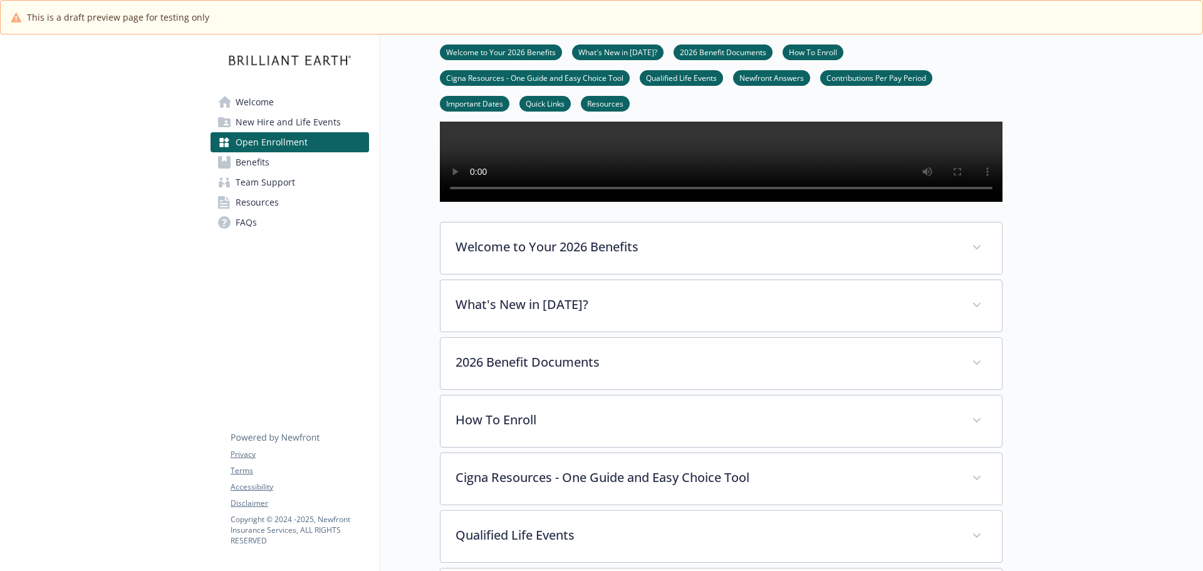
scroll to position [376, 9]
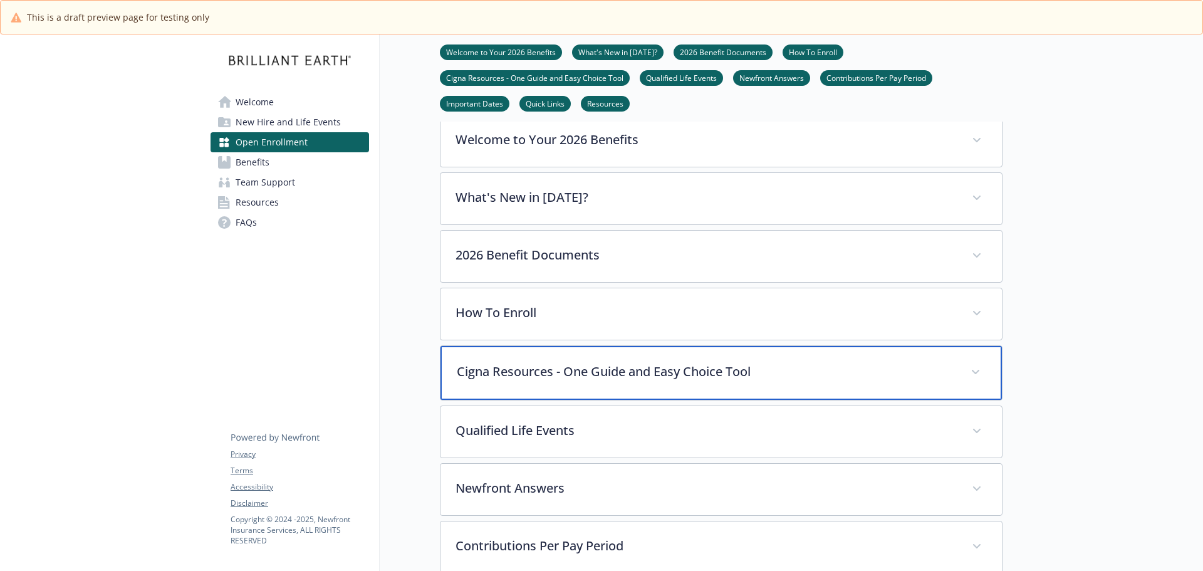
click at [825, 385] on div "Cigna Resources - One Guide and Easy Choice Tool" at bounding box center [720, 373] width 561 height 54
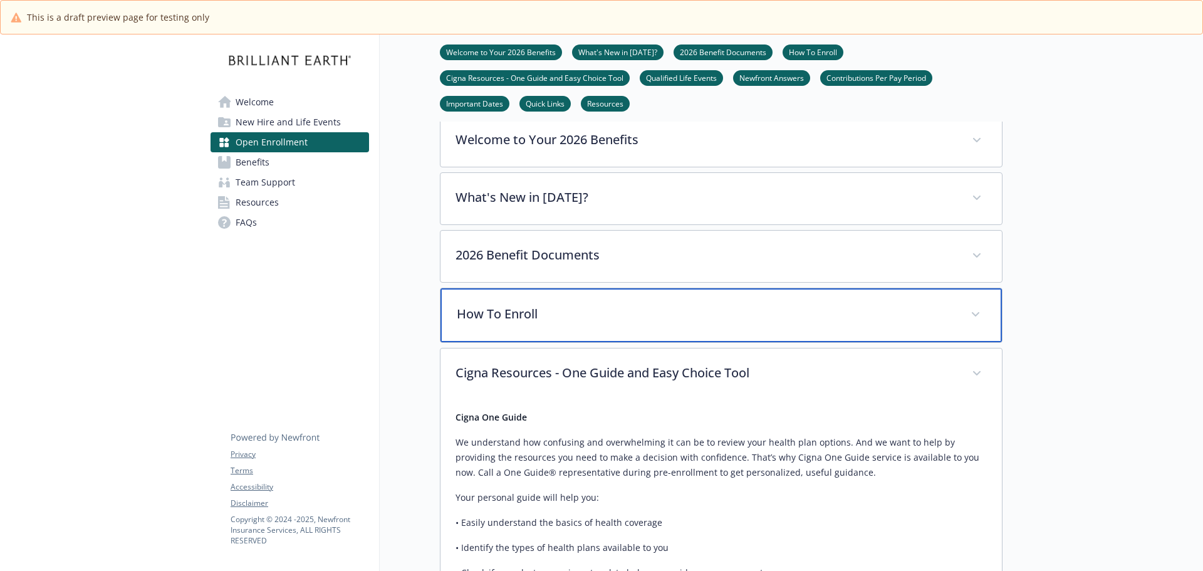
click at [817, 323] on p "How To Enroll" at bounding box center [706, 313] width 499 height 19
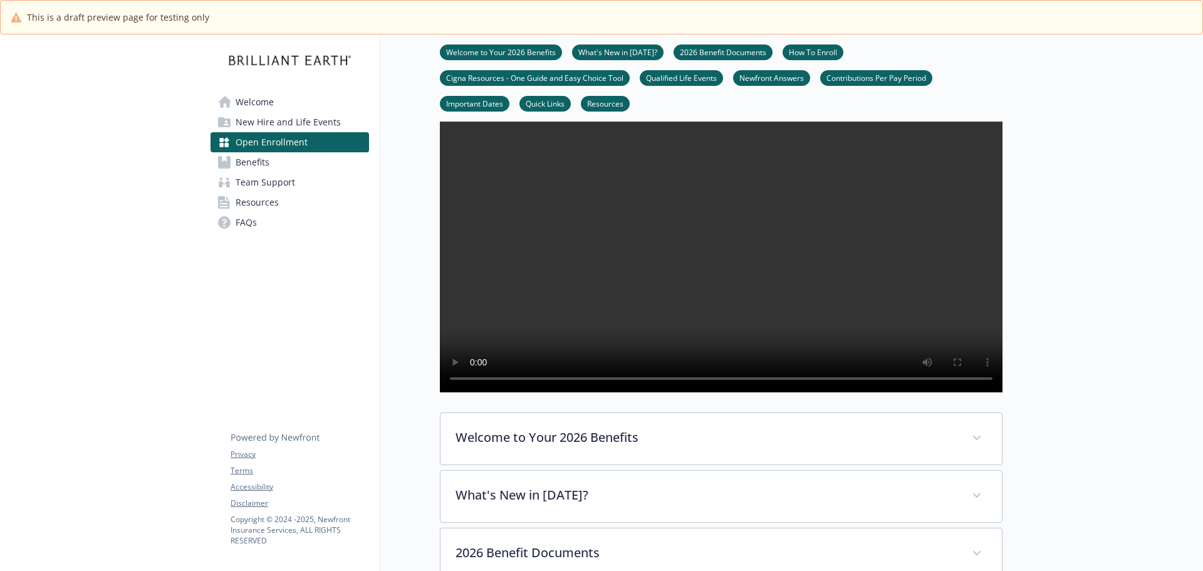
scroll to position [188, 9]
